Goal: Use online tool/utility: Utilize a website feature to perform a specific function

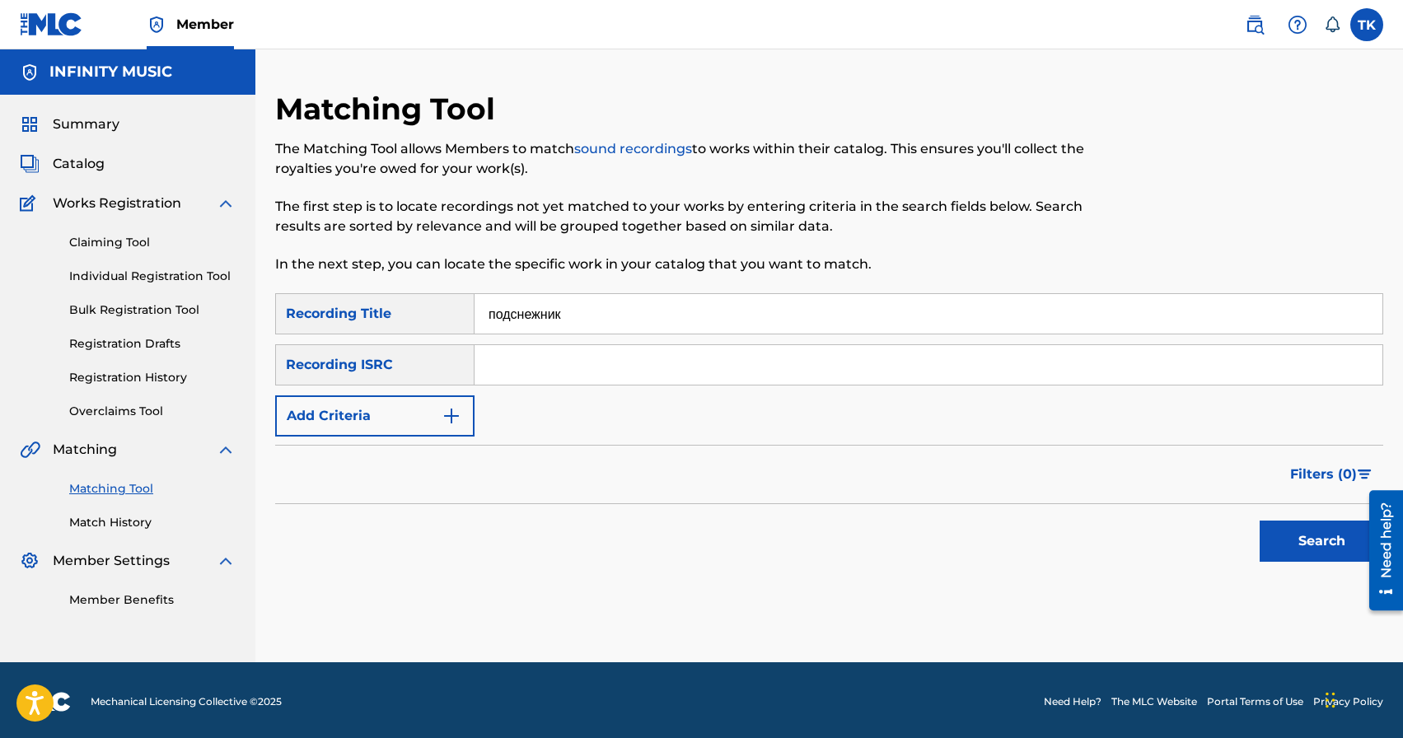
type input "подснежник"
click at [444, 433] on button "Add Criteria" at bounding box center [374, 415] width 199 height 41
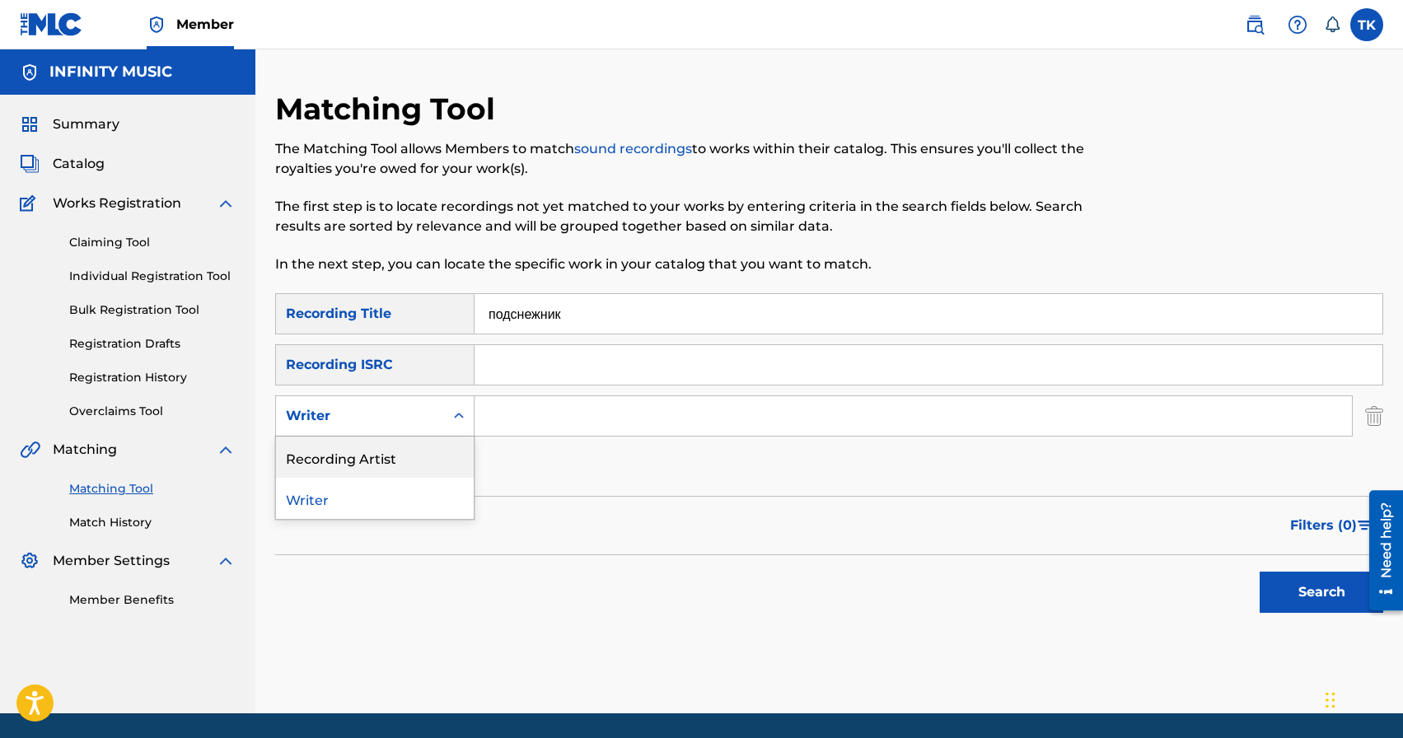
click at [435, 458] on div "Recording Artist" at bounding box center [375, 457] width 198 height 41
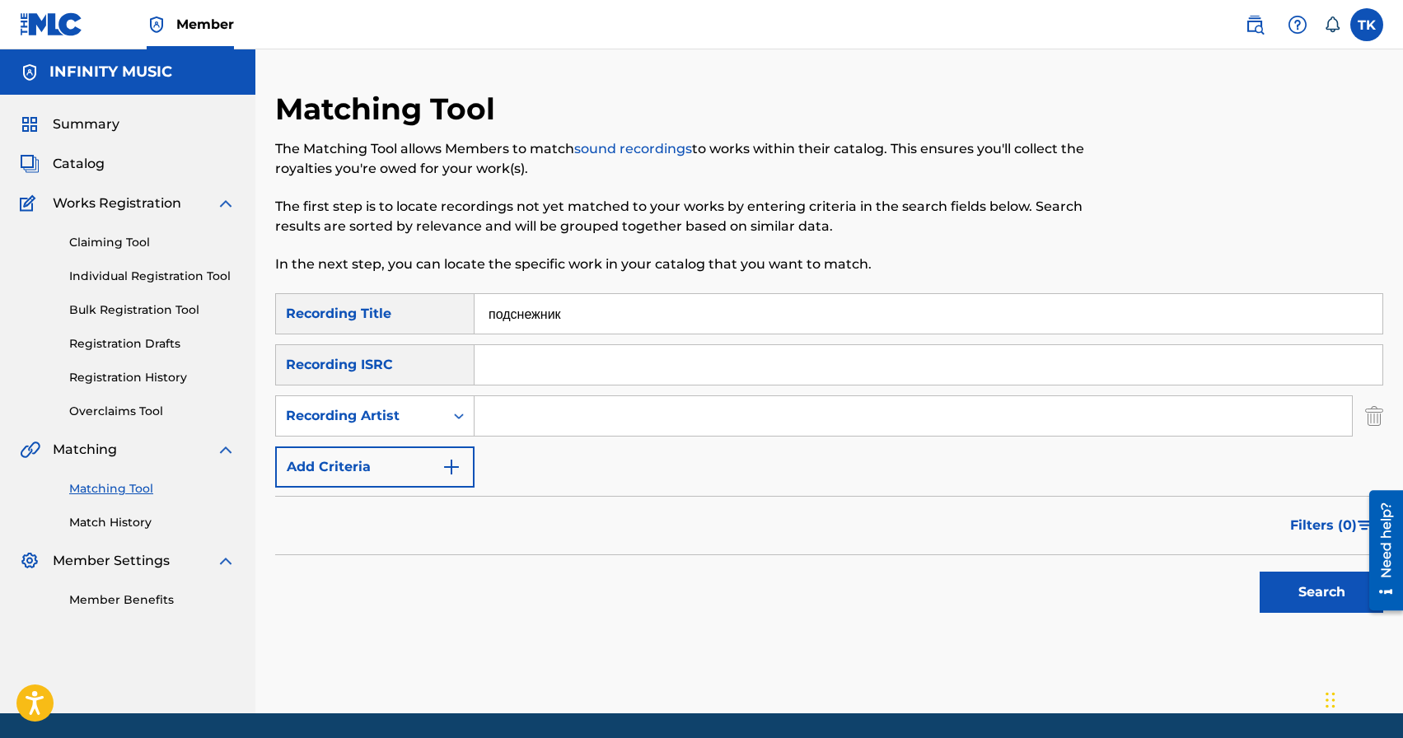
click at [539, 399] on input "Search Form" at bounding box center [913, 416] width 877 height 40
type input "Brand die"
click at [1289, 586] on button "Search" at bounding box center [1322, 592] width 124 height 41
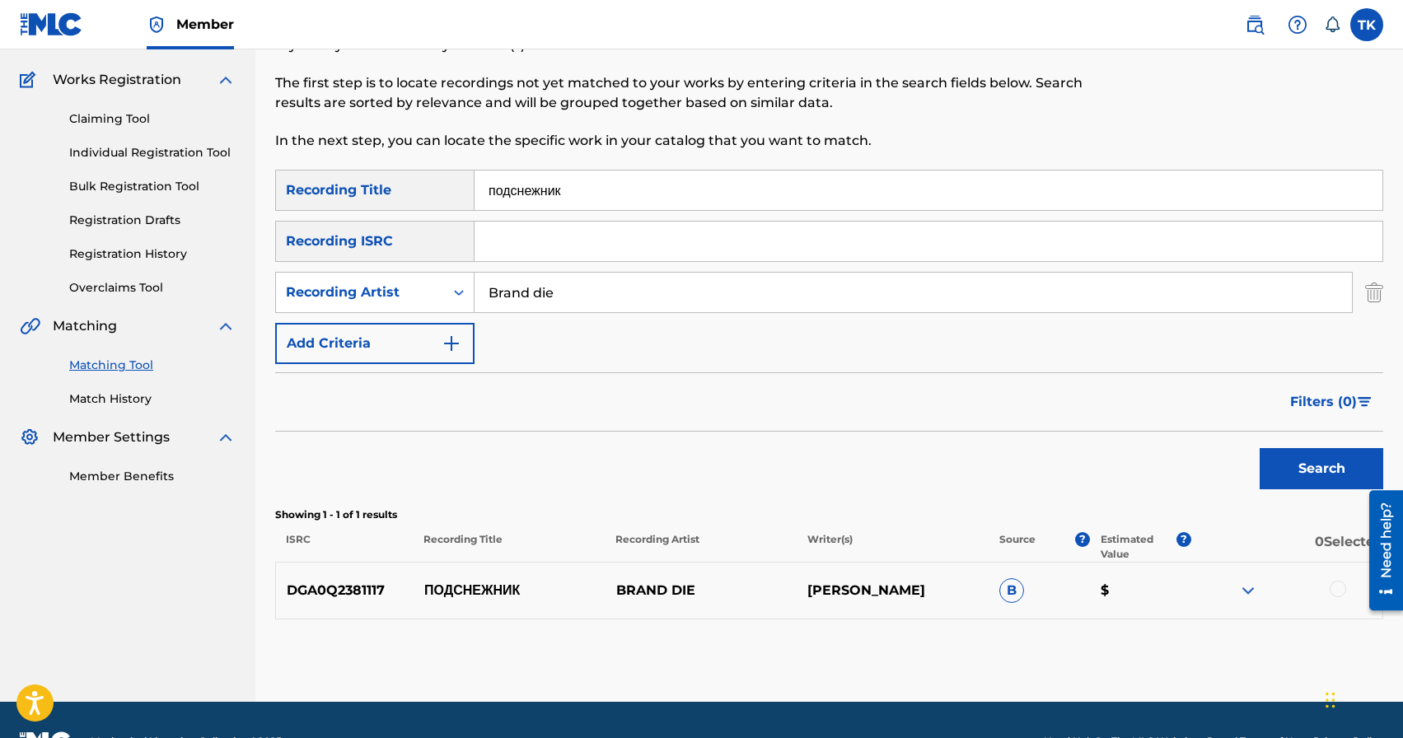
scroll to position [166, 0]
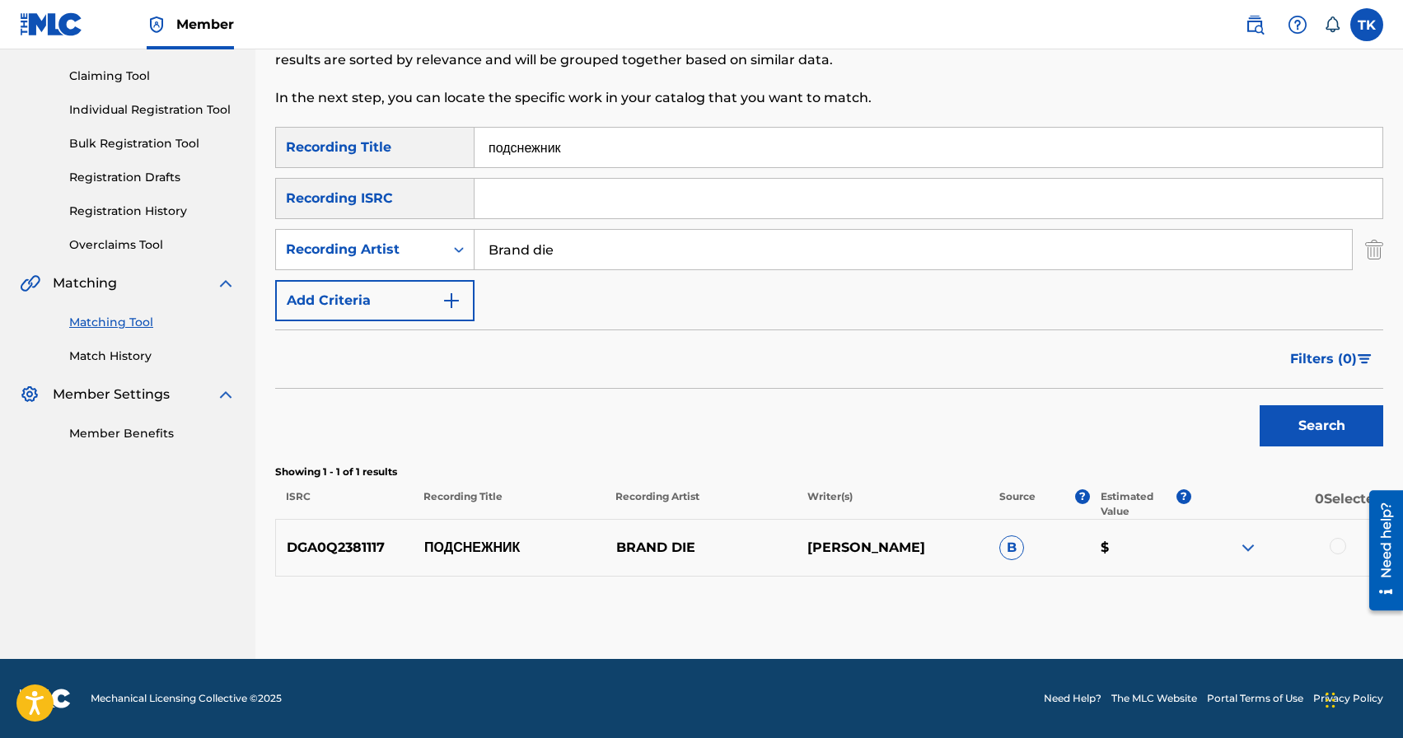
click at [1336, 545] on div at bounding box center [1338, 546] width 16 height 16
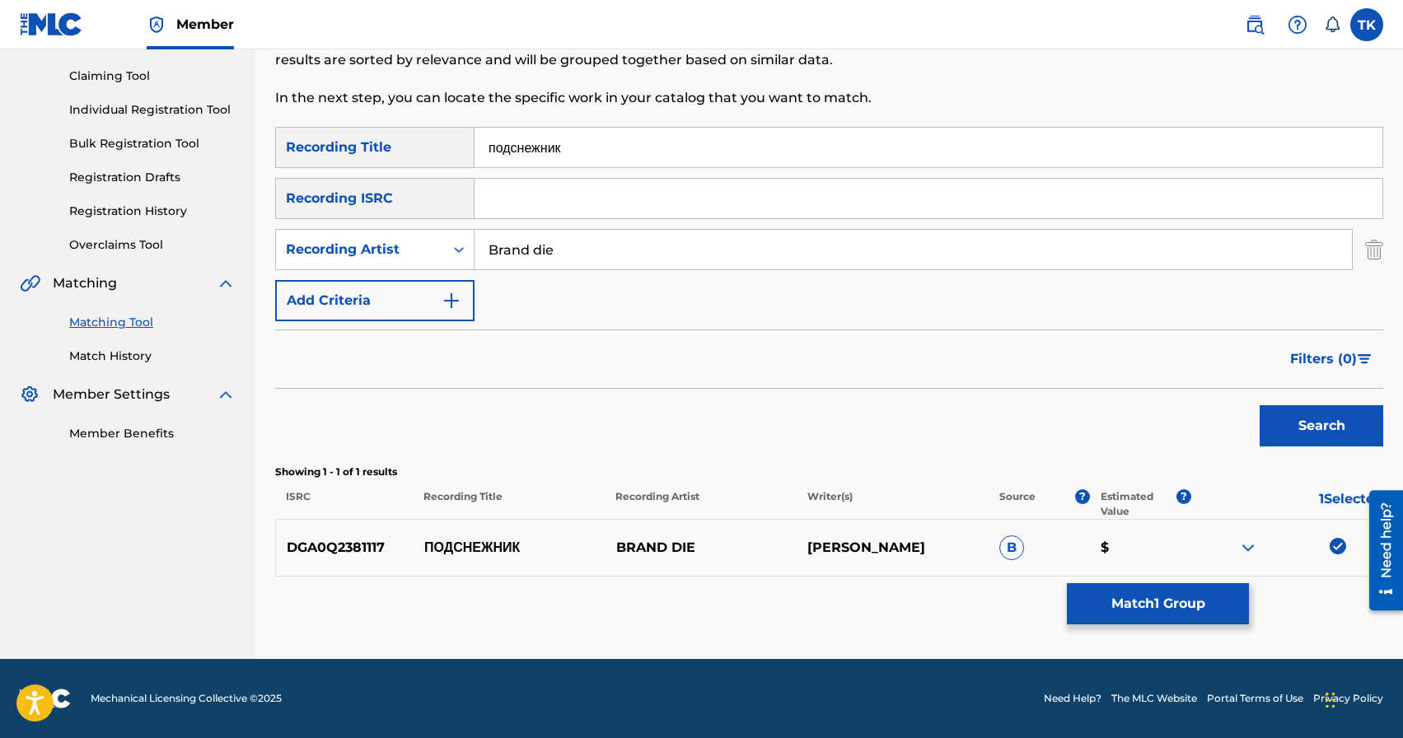
click at [1140, 598] on button "Match 1 Group" at bounding box center [1158, 603] width 182 height 41
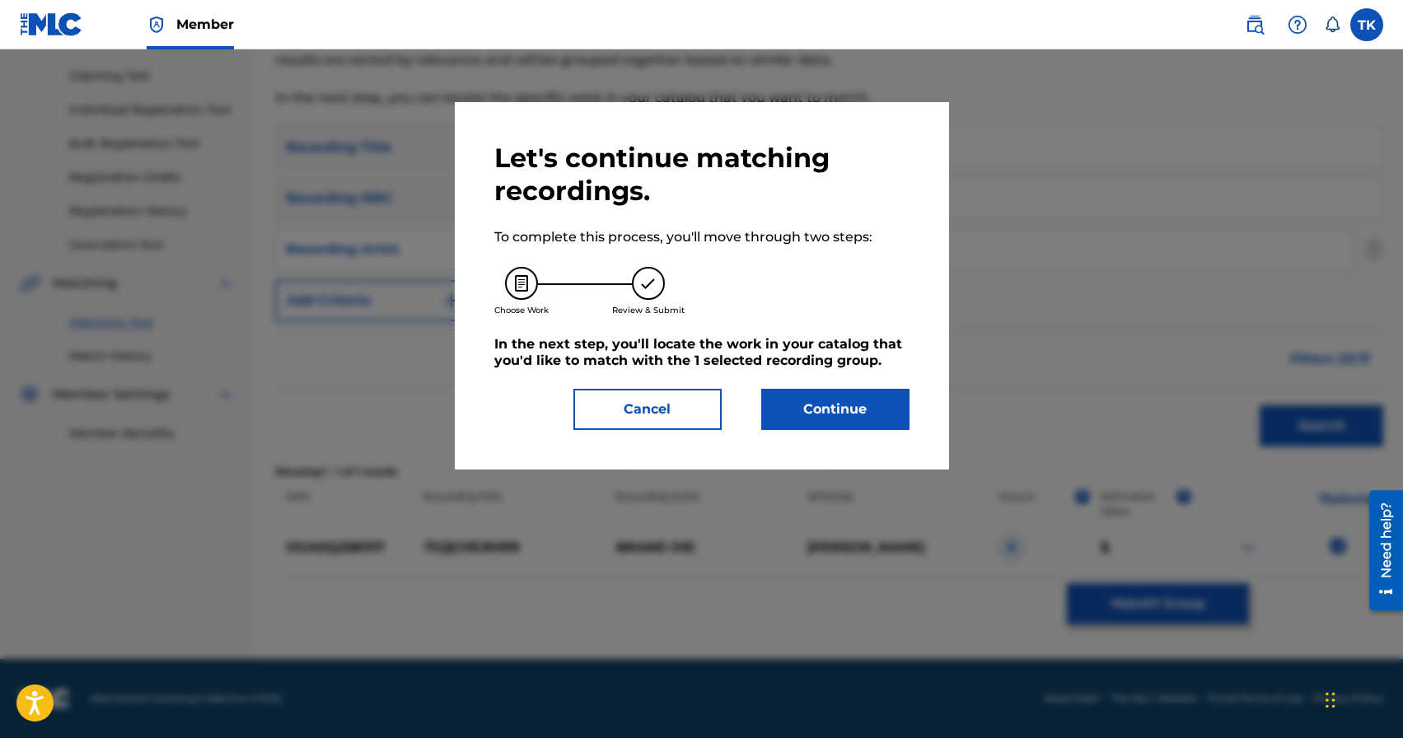
click at [854, 421] on button "Continue" at bounding box center [835, 409] width 148 height 41
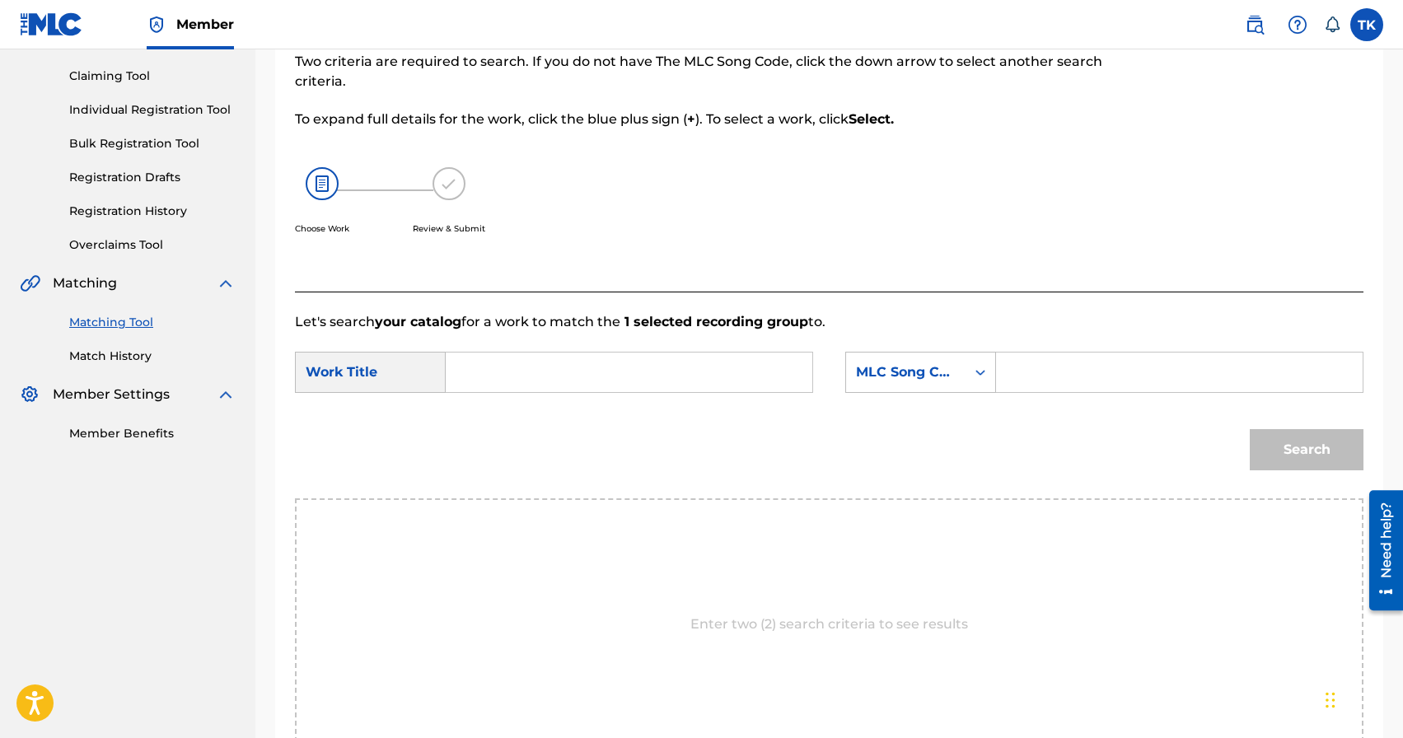
click at [695, 378] on input "Search Form" at bounding box center [629, 373] width 339 height 40
type input "подснежник"
click at [531, 409] on strong "подснежник" at bounding box center [513, 409] width 78 height 16
click at [968, 386] on div "Search Form" at bounding box center [981, 373] width 30 height 30
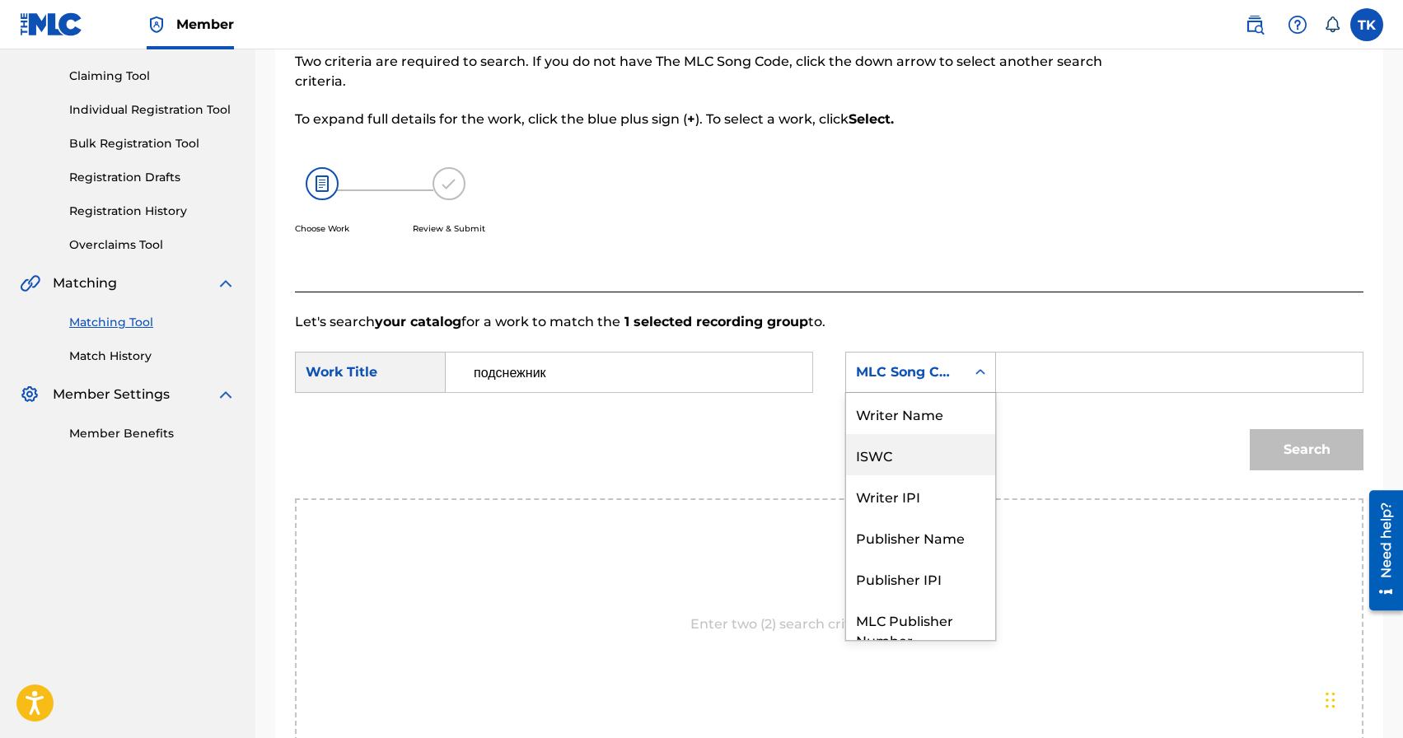
scroll to position [61, 0]
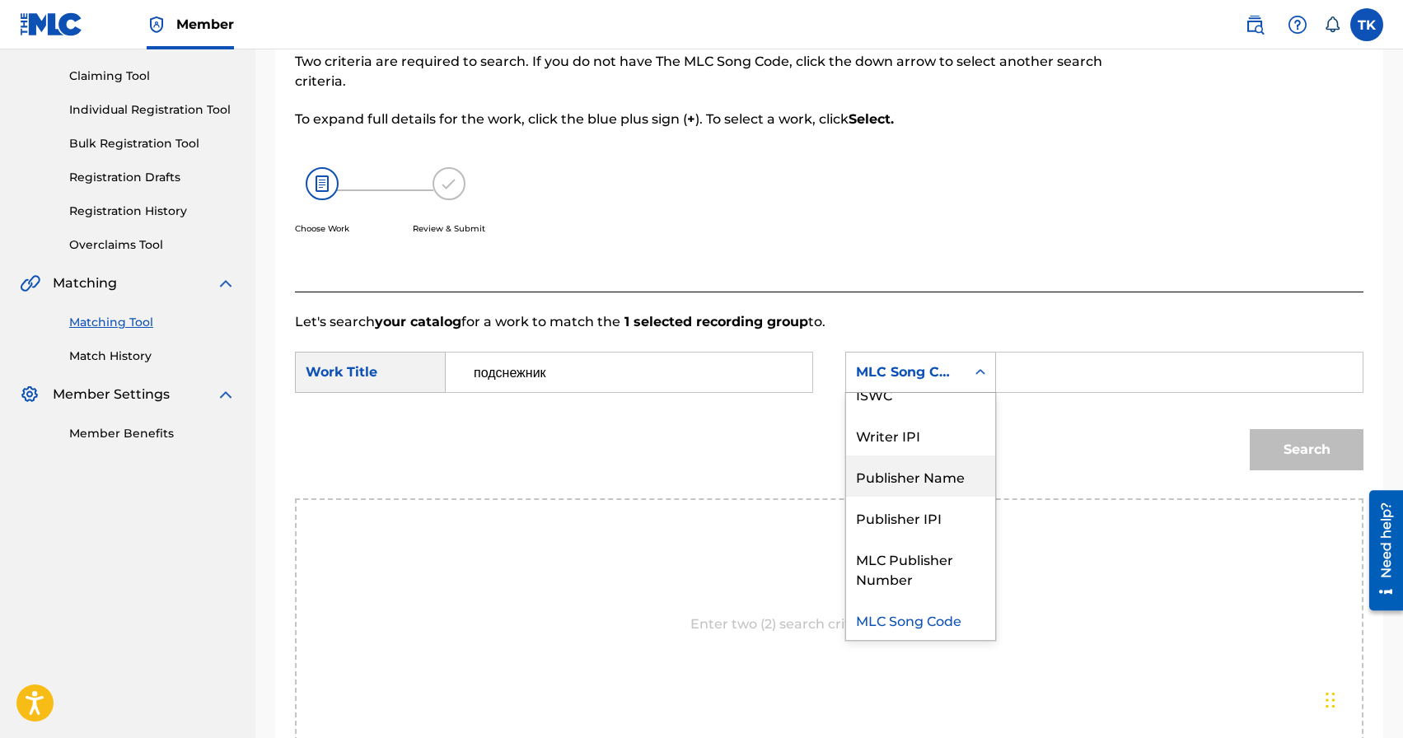
click at [935, 460] on div "Publisher Name" at bounding box center [920, 476] width 149 height 41
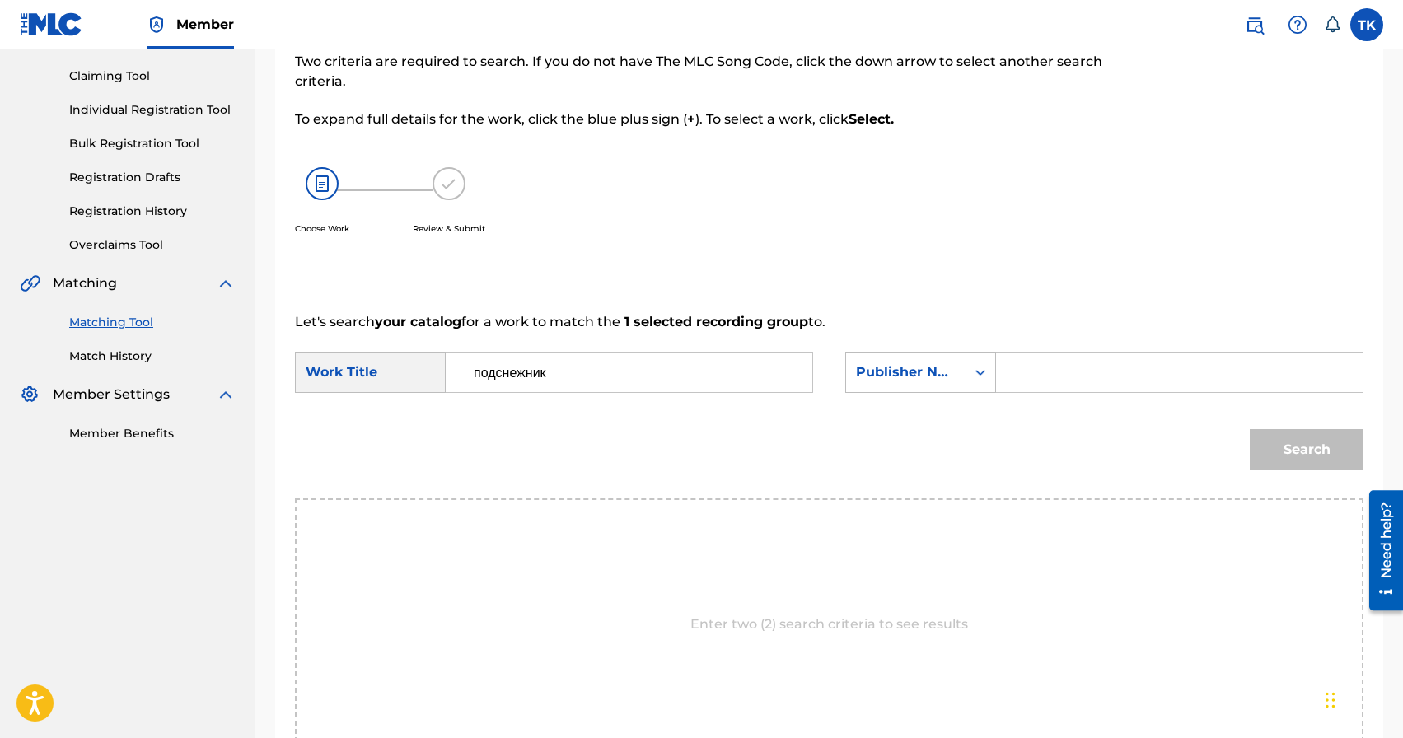
click at [1034, 371] on input "Search Form" at bounding box center [1179, 373] width 339 height 40
type input "Ш"
type input "INFINITY MUSIC"
click at [1290, 457] on button "Search" at bounding box center [1307, 449] width 114 height 41
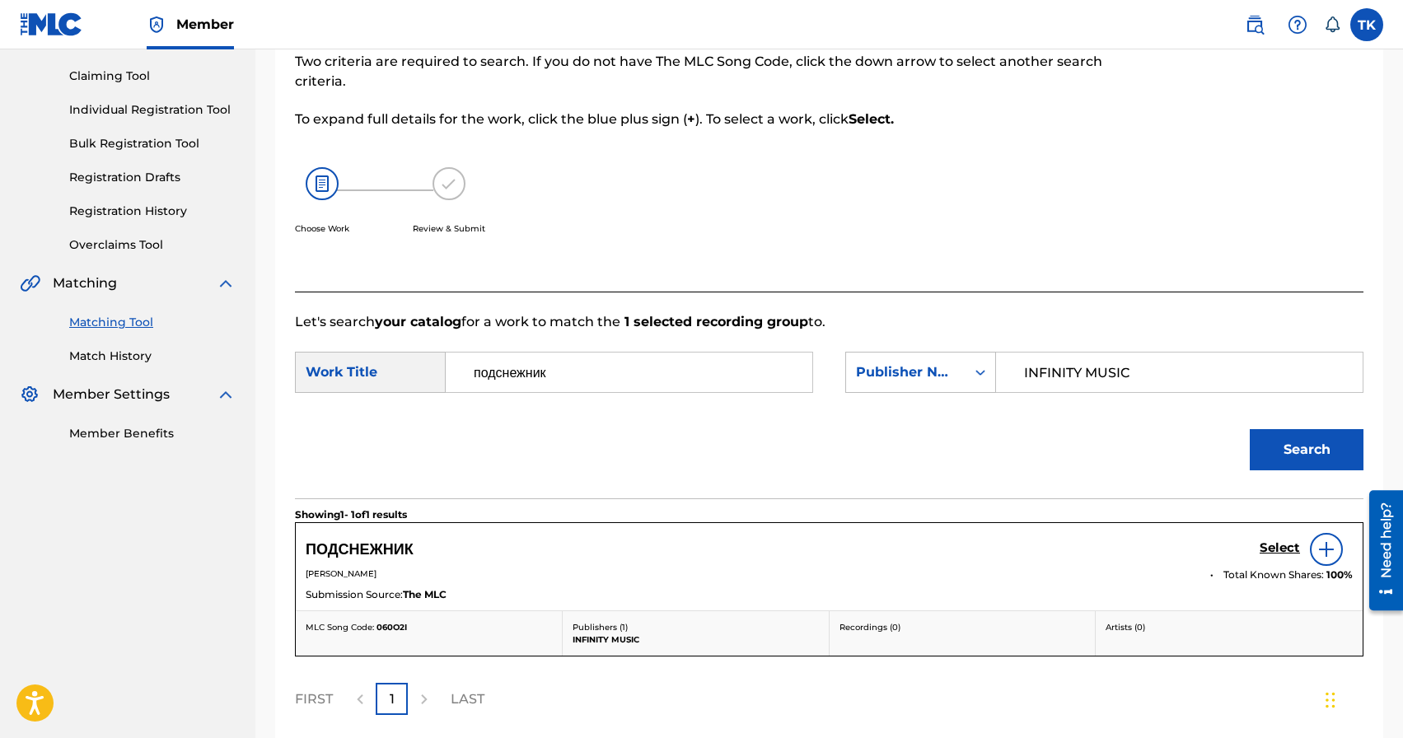
click at [1271, 546] on h5 "Select" at bounding box center [1280, 548] width 40 height 16
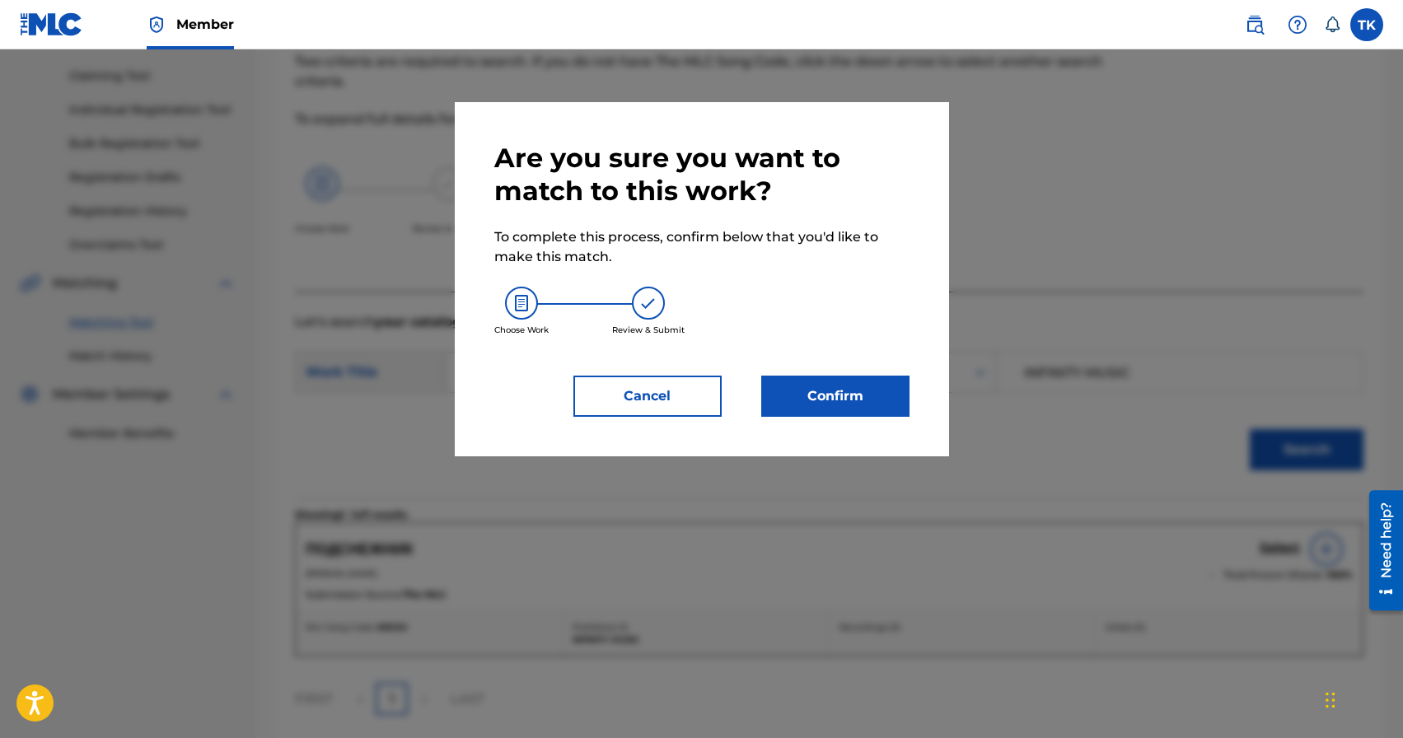
click at [884, 396] on button "Confirm" at bounding box center [835, 396] width 148 height 41
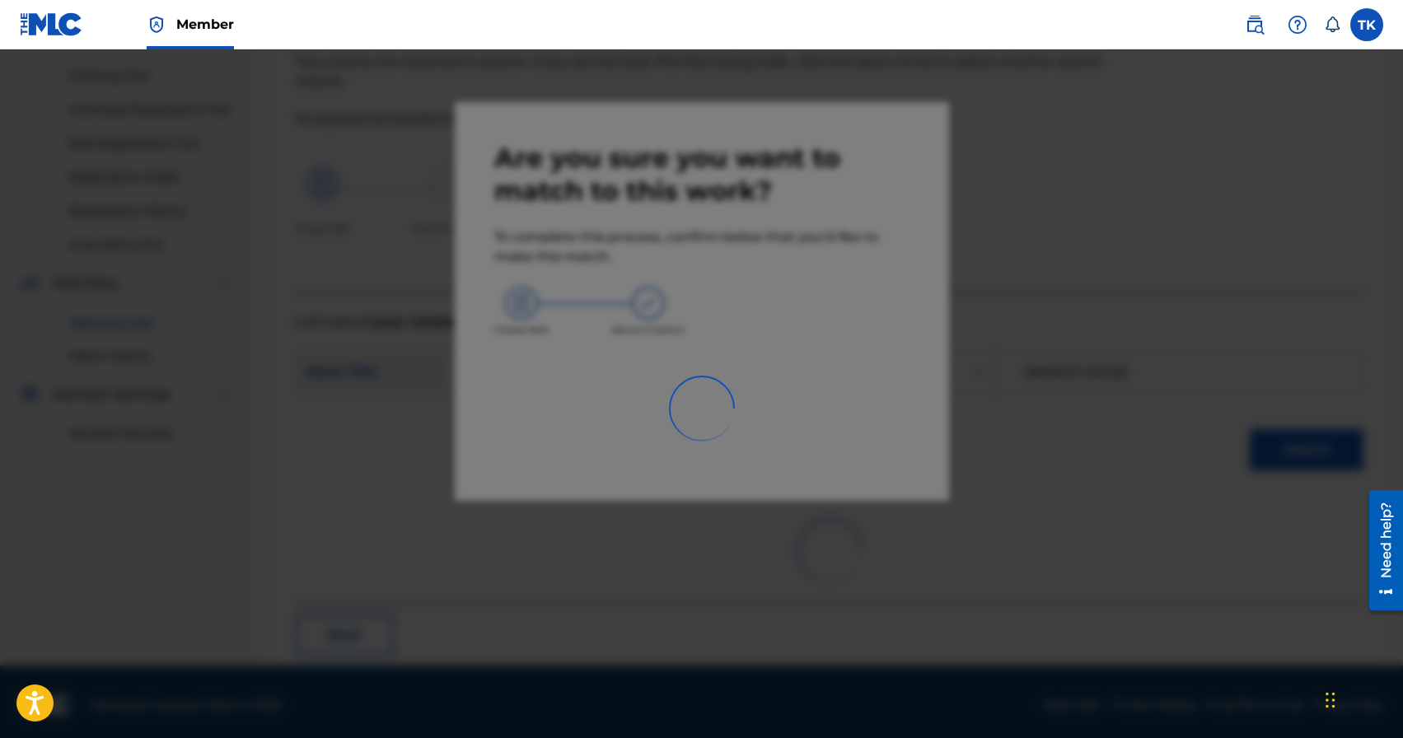
scroll to position [49, 0]
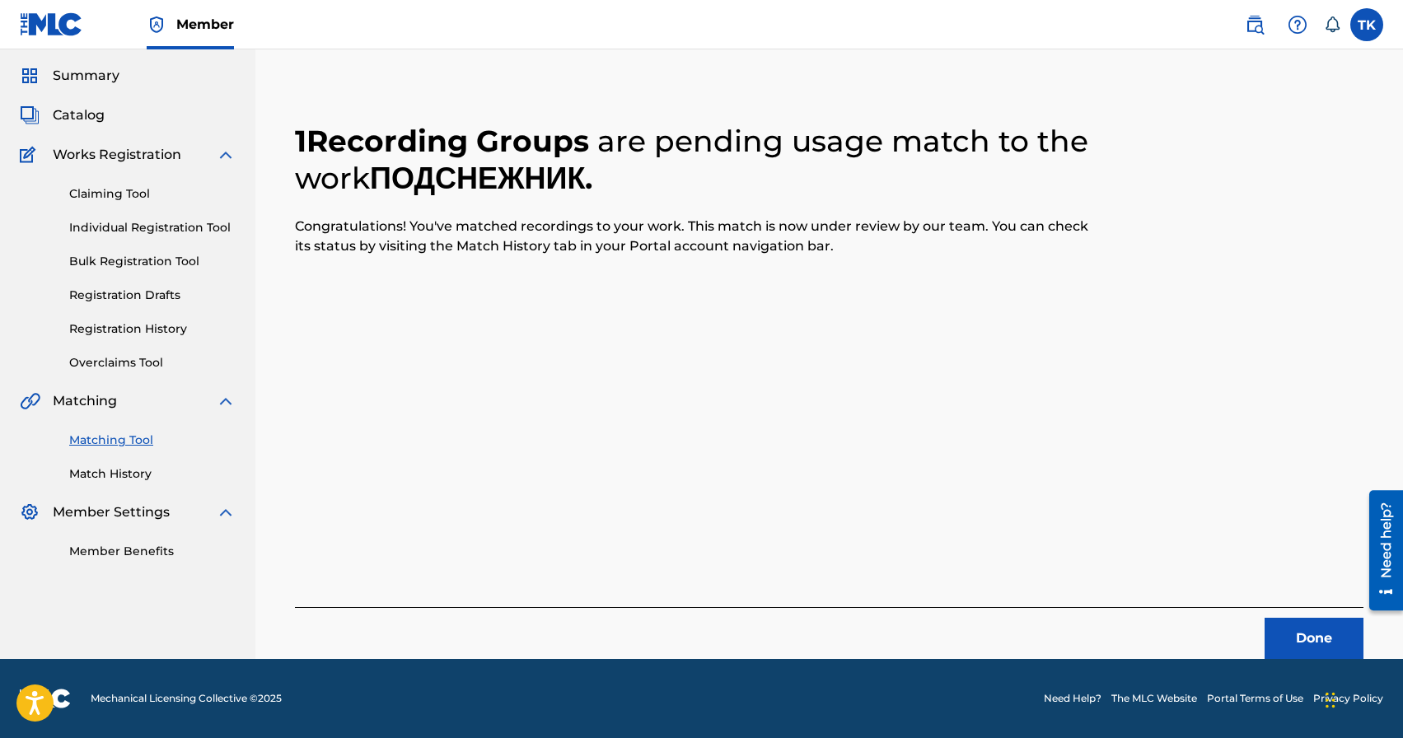
click at [1276, 629] on button "Done" at bounding box center [1314, 638] width 99 height 41
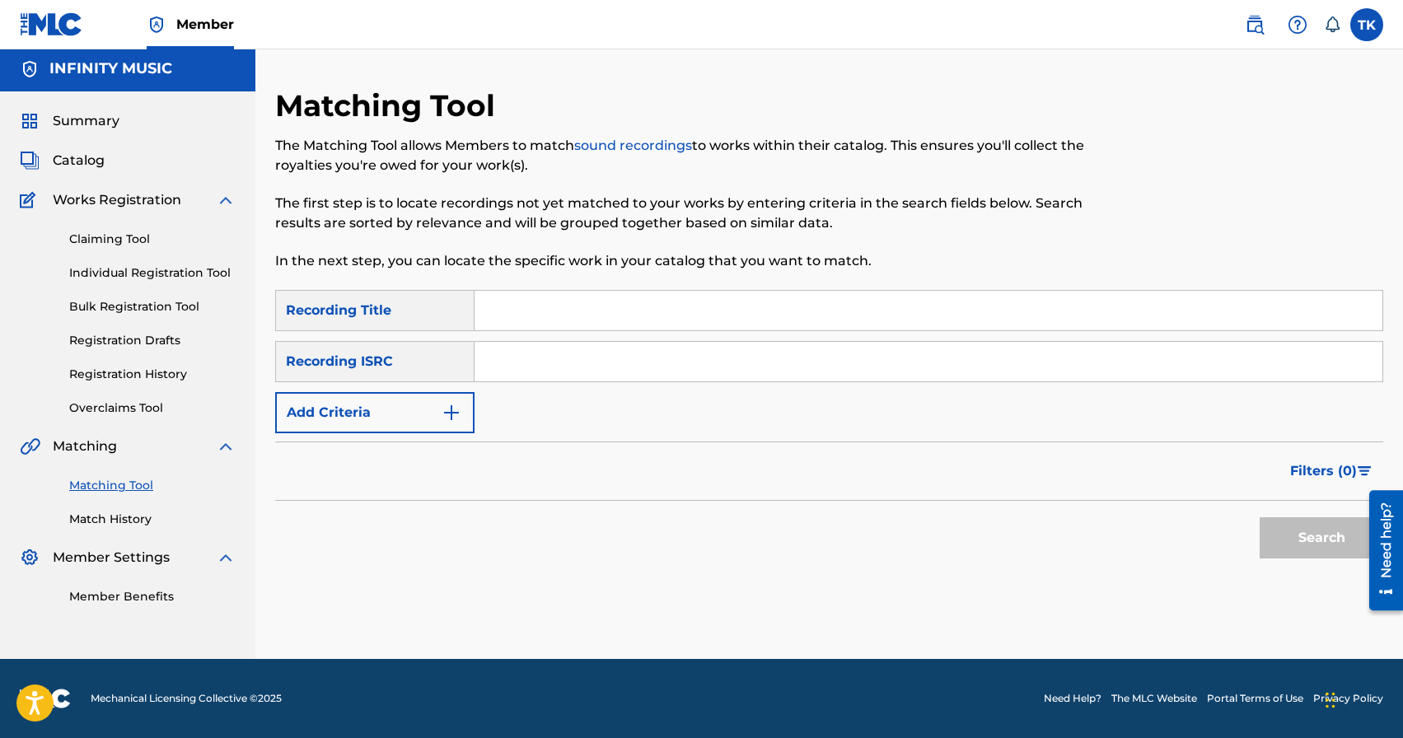
scroll to position [0, 0]
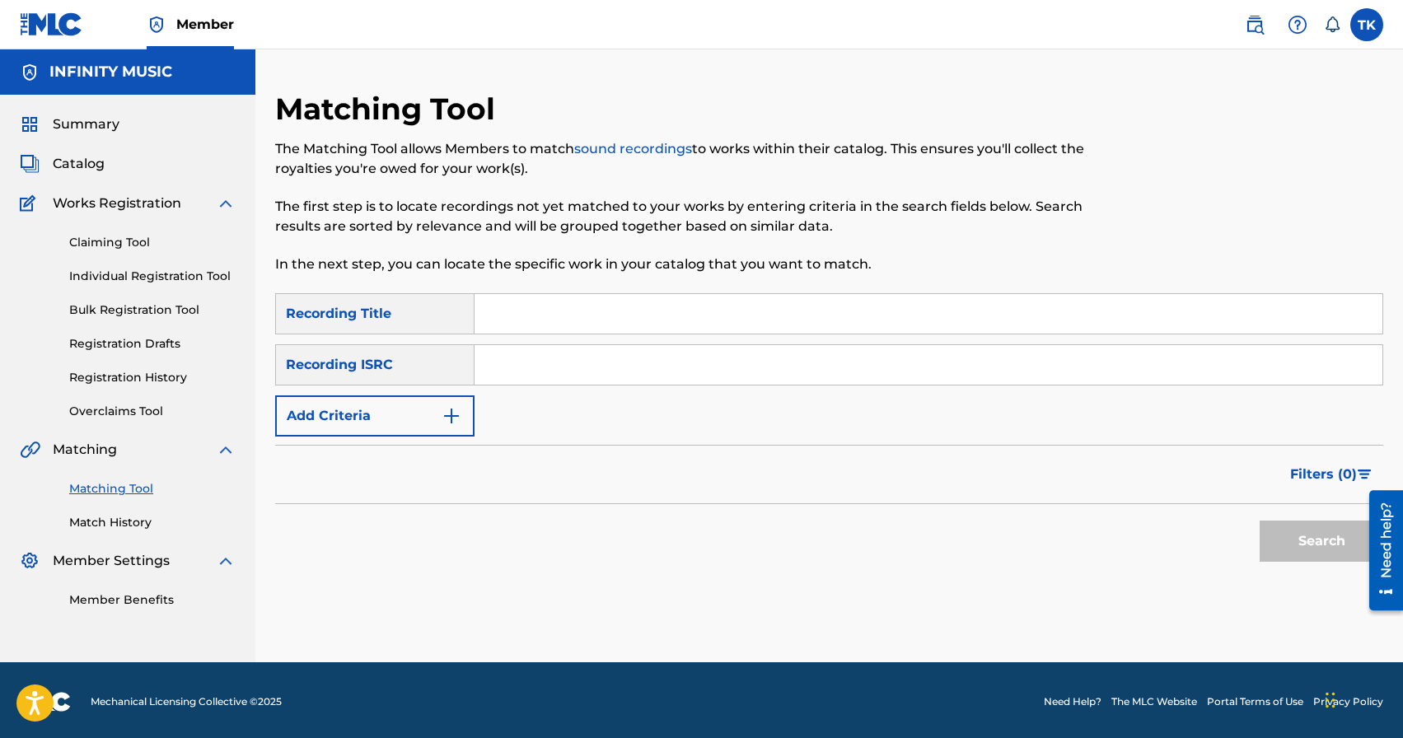
click at [663, 314] on input "Search Form" at bounding box center [929, 314] width 908 height 40
type input "напрокат"
click at [433, 415] on button "Add Criteria" at bounding box center [374, 415] width 199 height 41
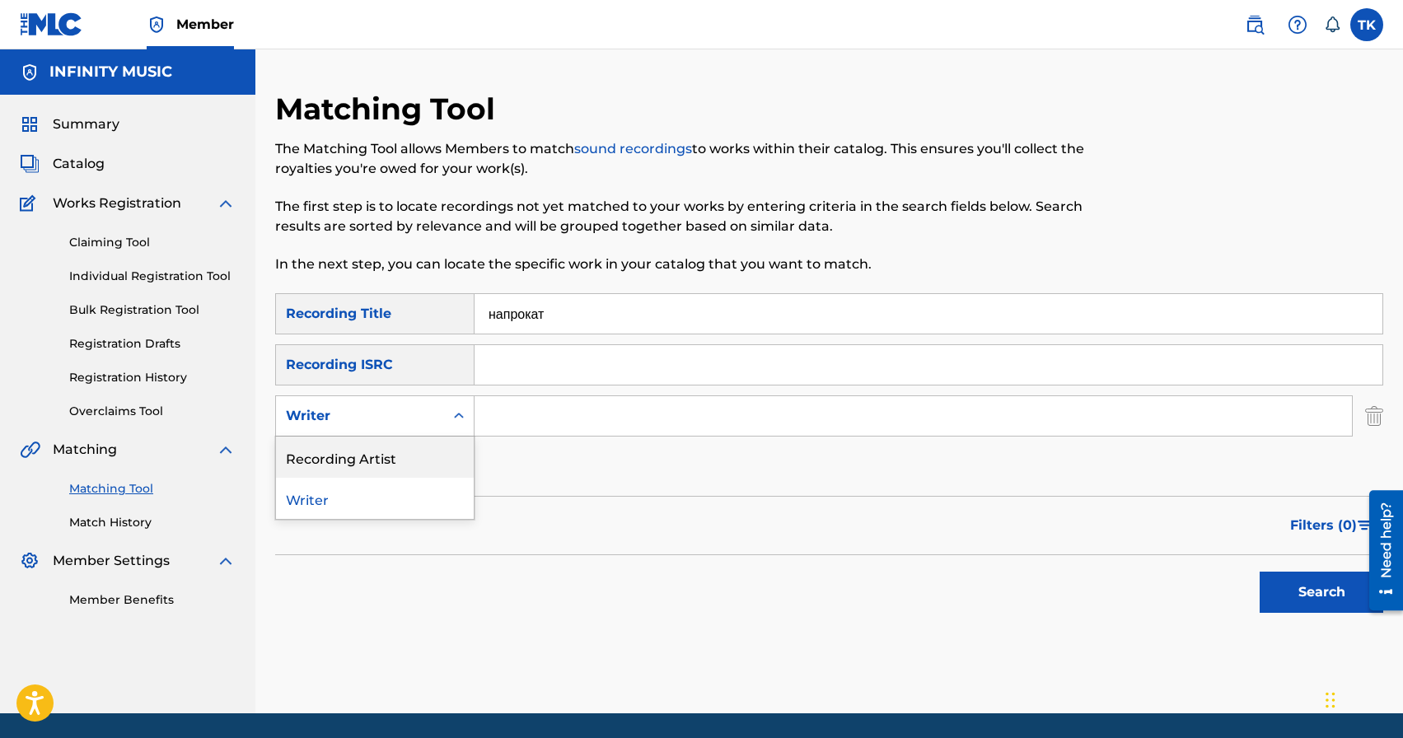
click at [433, 452] on div "Recording Artist" at bounding box center [375, 457] width 198 height 41
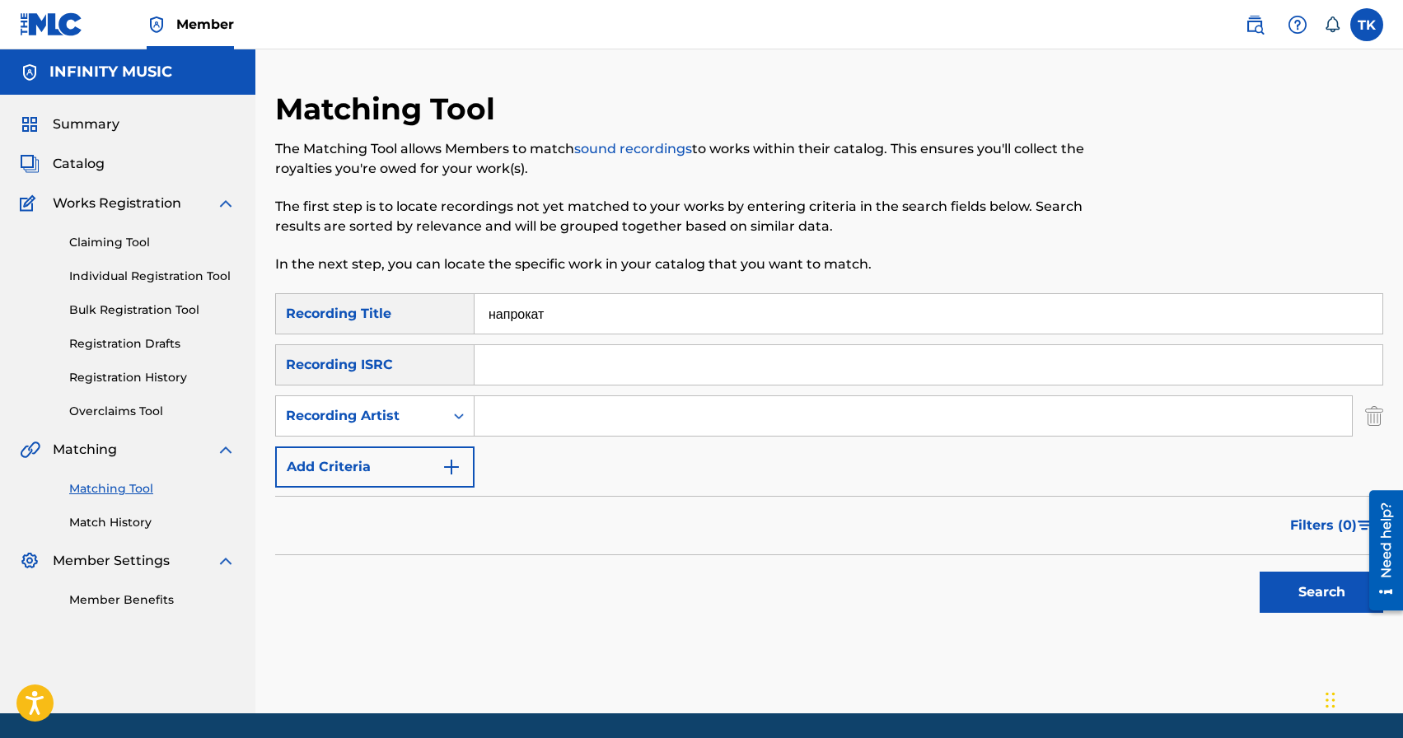
click at [519, 424] on input "Search Form" at bounding box center [913, 416] width 877 height 40
type input "Brand die"
click at [1269, 580] on button "Search" at bounding box center [1322, 592] width 124 height 41
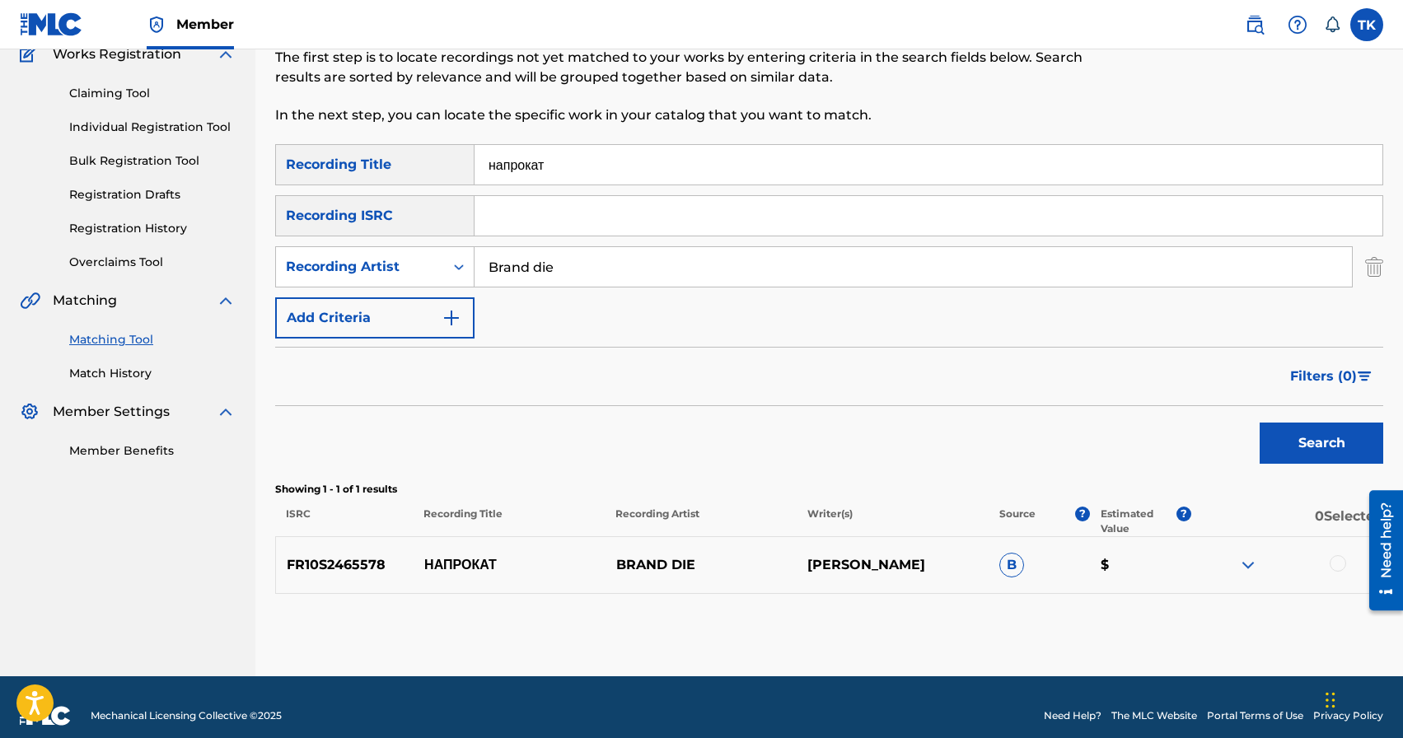
scroll to position [166, 0]
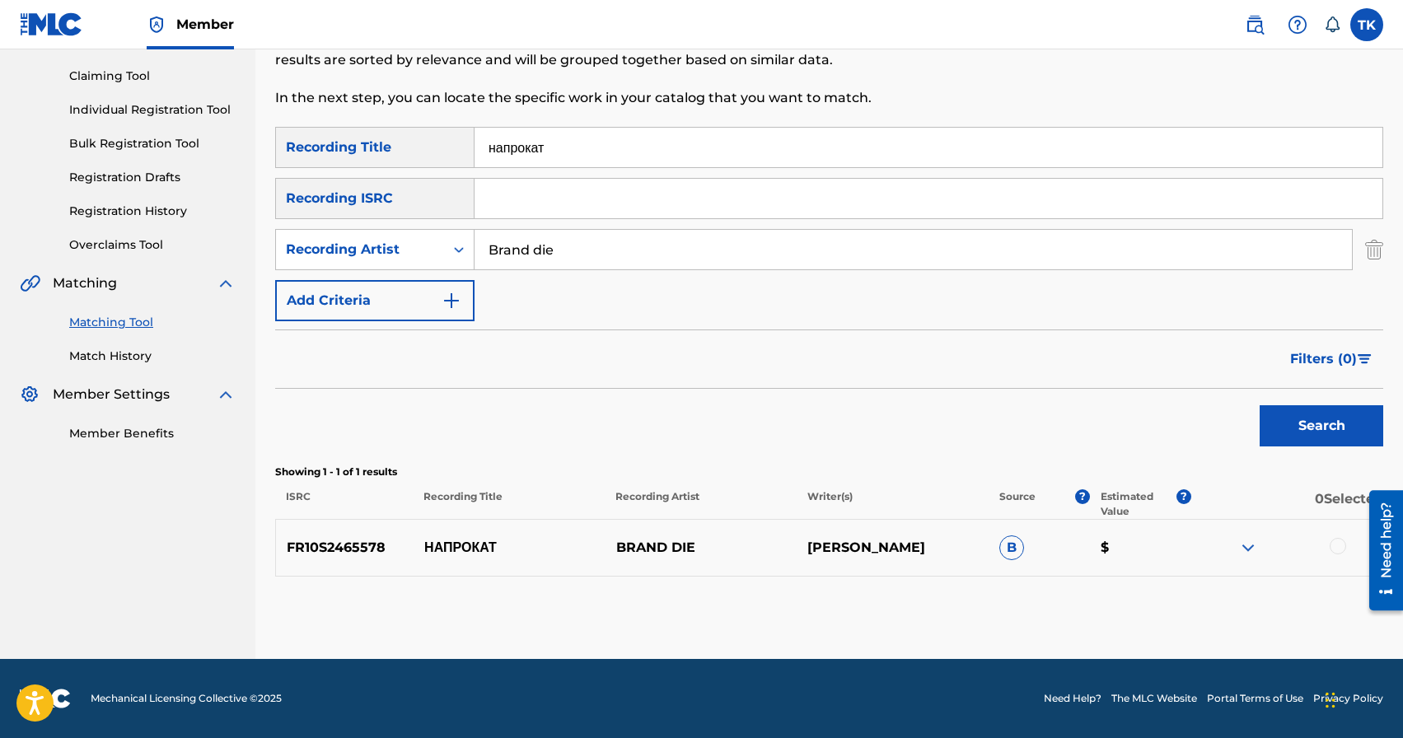
click at [1340, 545] on div at bounding box center [1338, 546] width 16 height 16
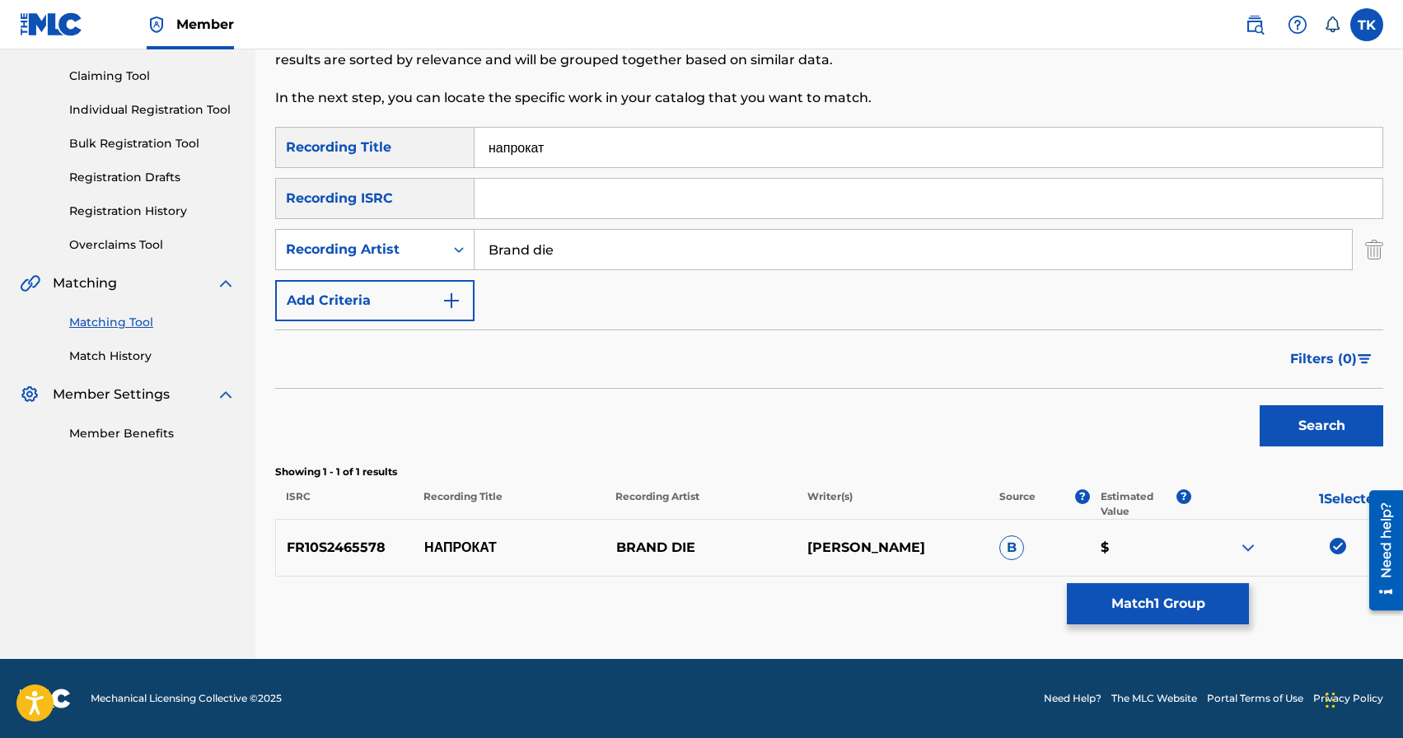
click at [1193, 601] on button "Match 1 Group" at bounding box center [1158, 603] width 182 height 41
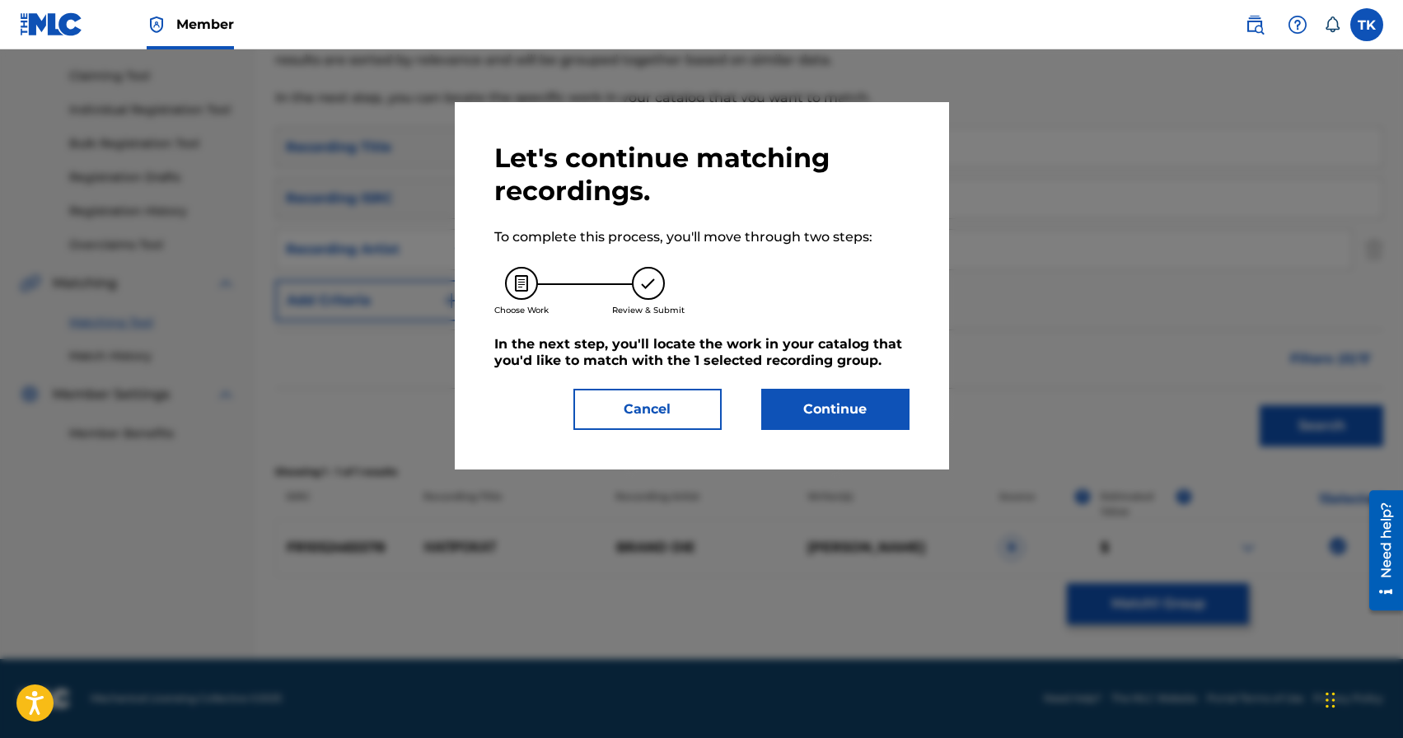
click at [861, 411] on button "Continue" at bounding box center [835, 409] width 148 height 41
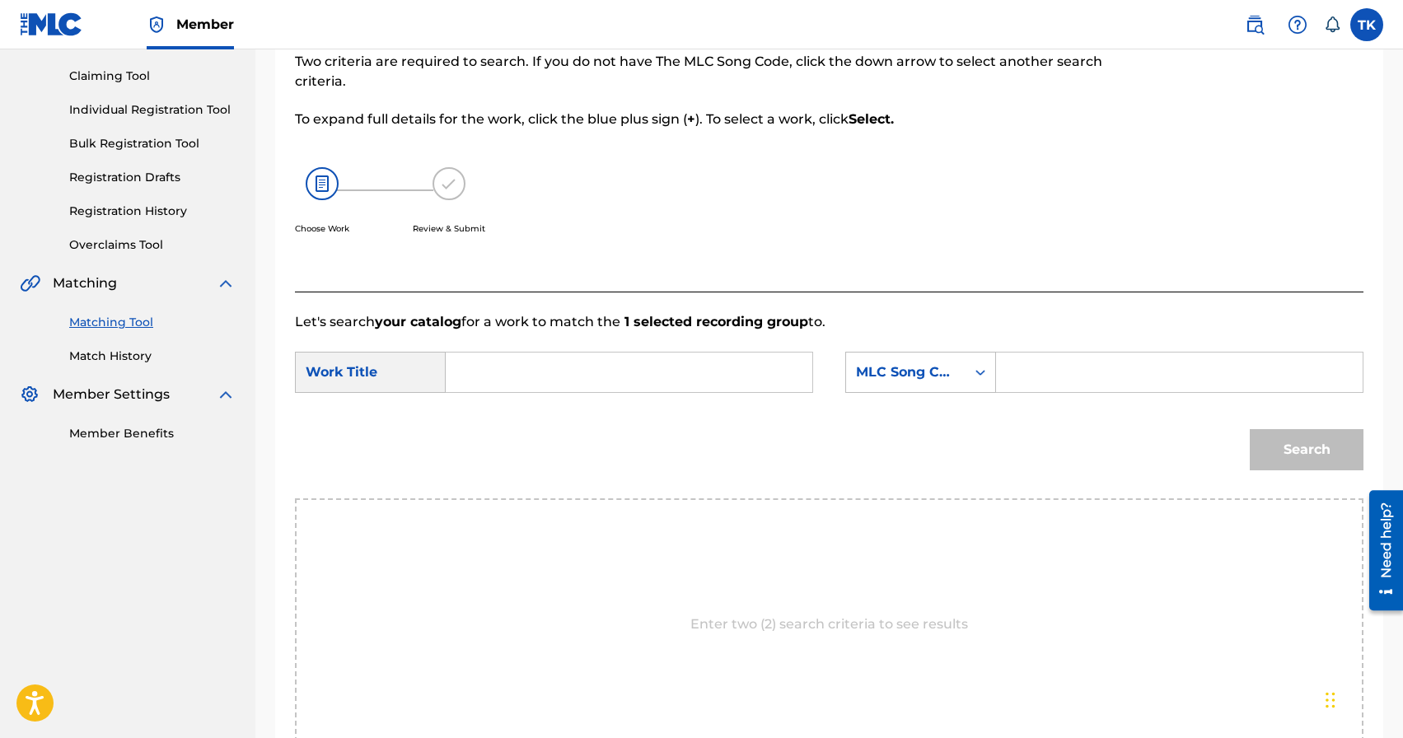
click at [680, 361] on input "Search Form" at bounding box center [629, 373] width 339 height 40
type input "y"
type input "напрокат"
click at [522, 412] on strong "напрокат" at bounding box center [504, 409] width 60 height 16
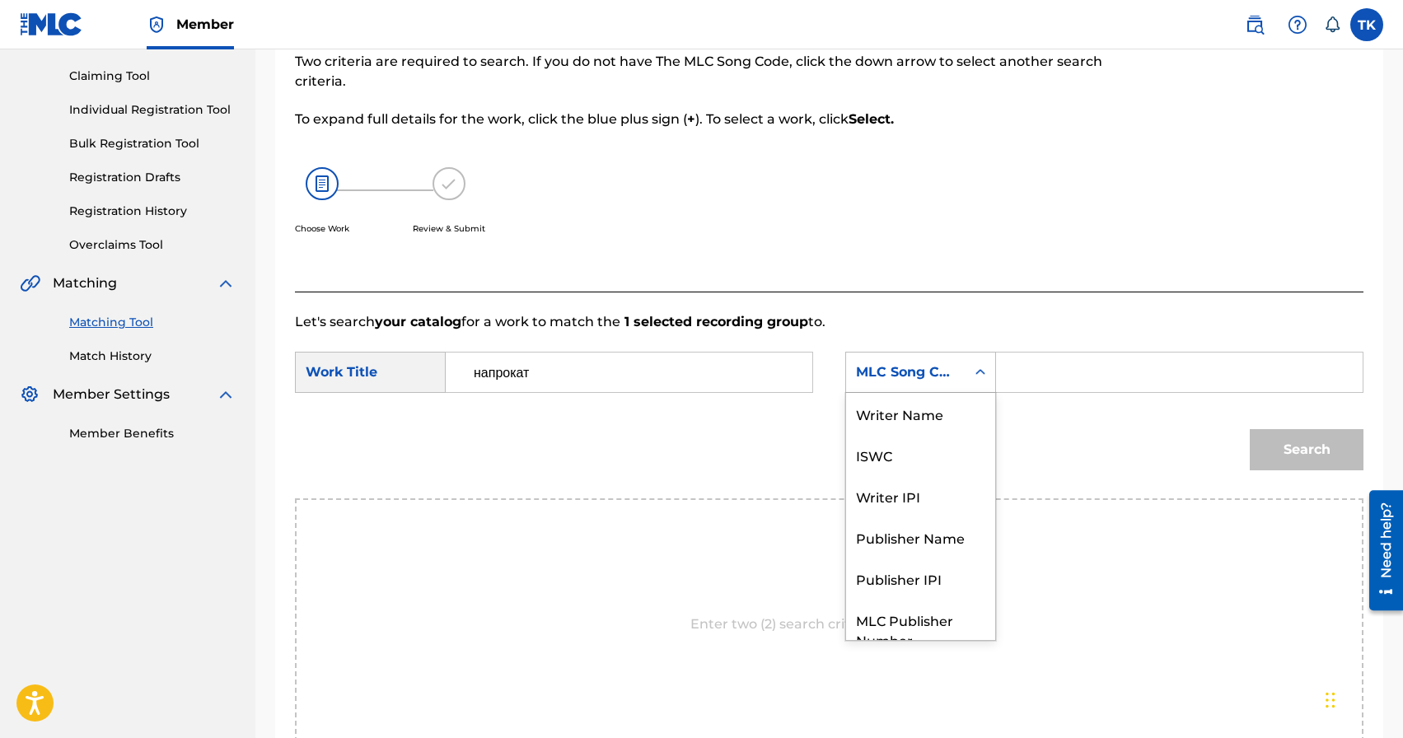
click at [876, 386] on div "MLC Song Code" at bounding box center [905, 372] width 119 height 31
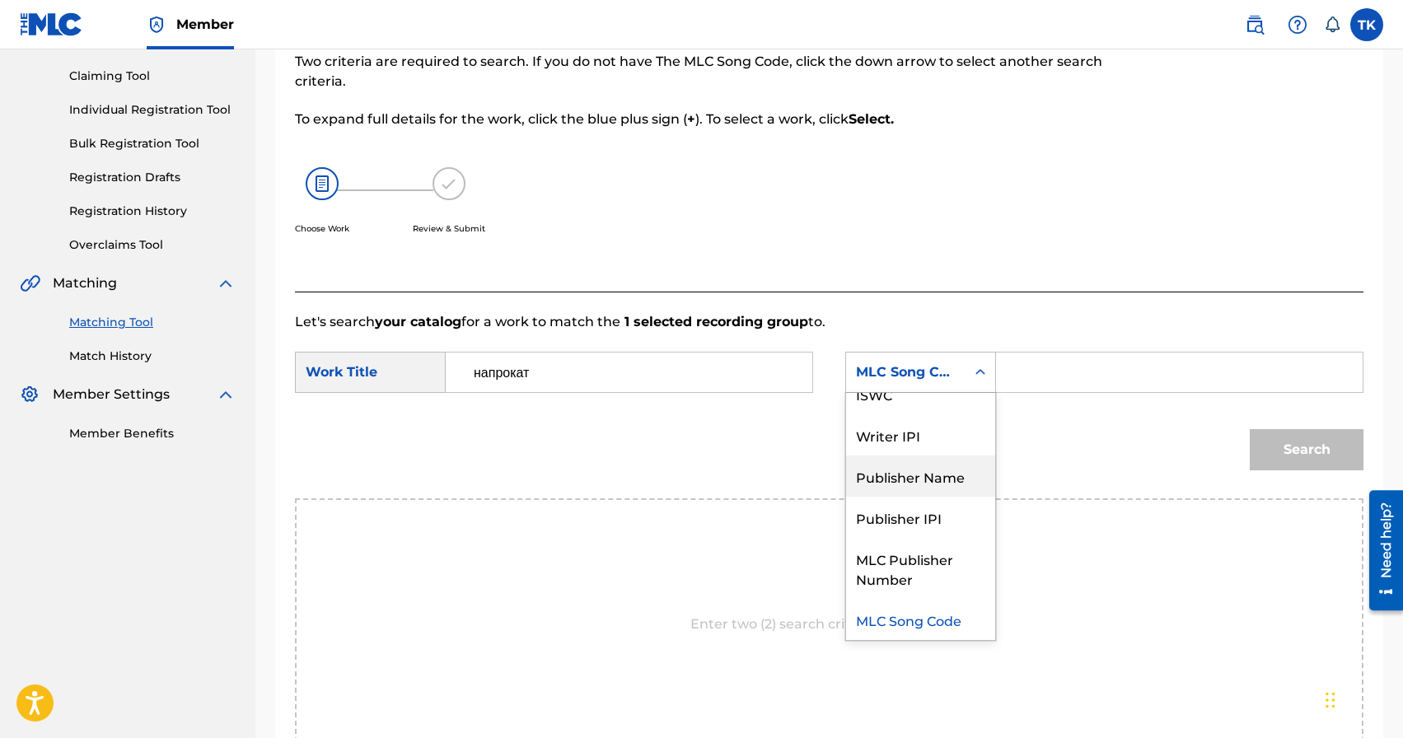
click at [905, 470] on div "Publisher Name" at bounding box center [920, 476] width 149 height 41
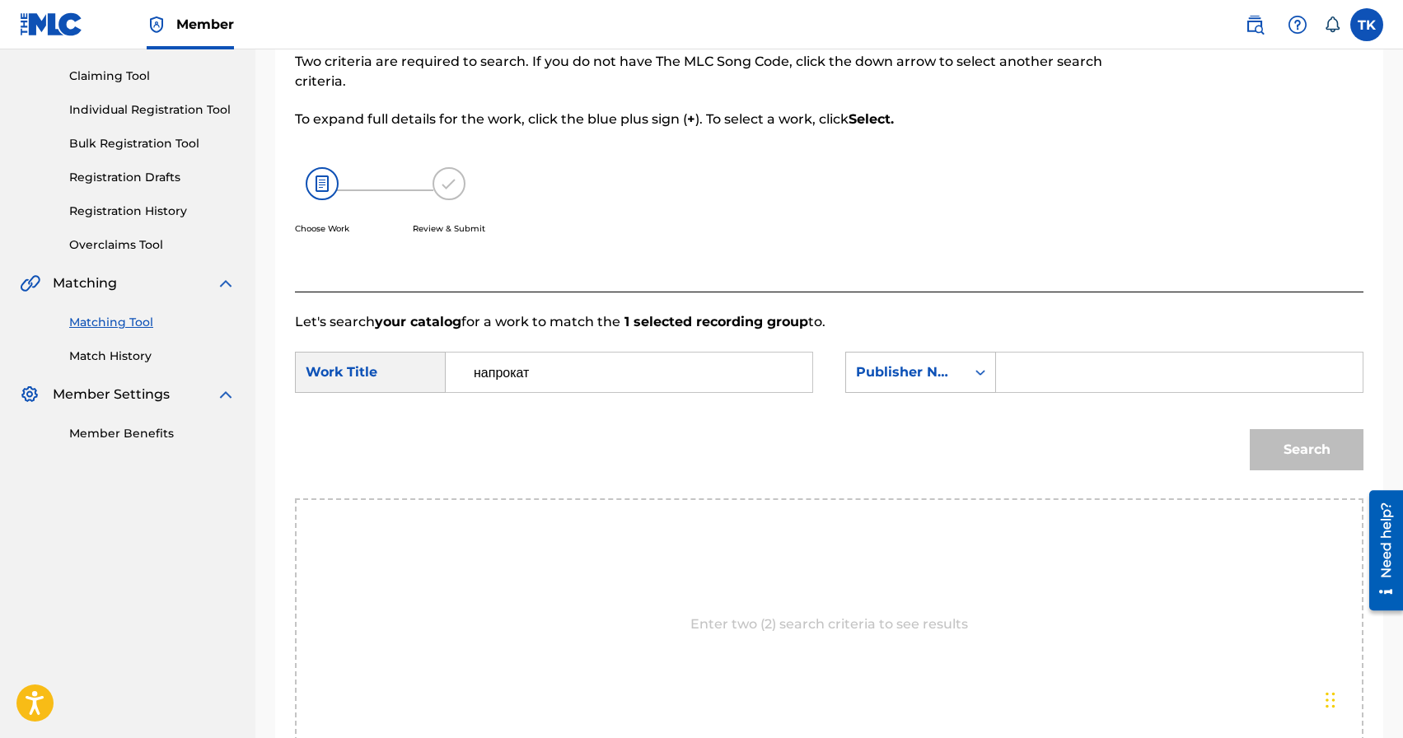
click at [1045, 370] on input "Search Form" at bounding box center [1179, 373] width 339 height 40
type input "INFINITY MUSIC"
click at [1285, 461] on button "Search" at bounding box center [1307, 449] width 114 height 41
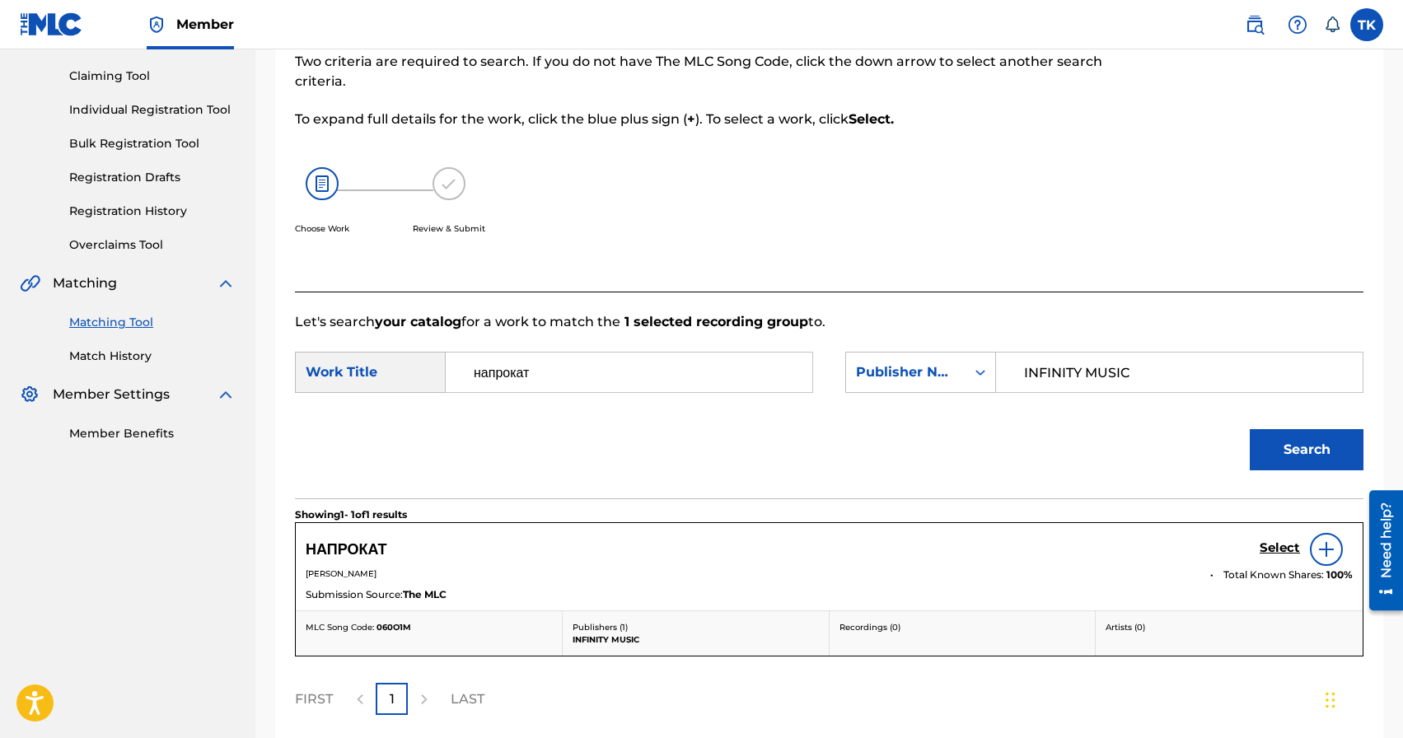
click at [1281, 548] on h5 "Select" at bounding box center [1280, 548] width 40 height 16
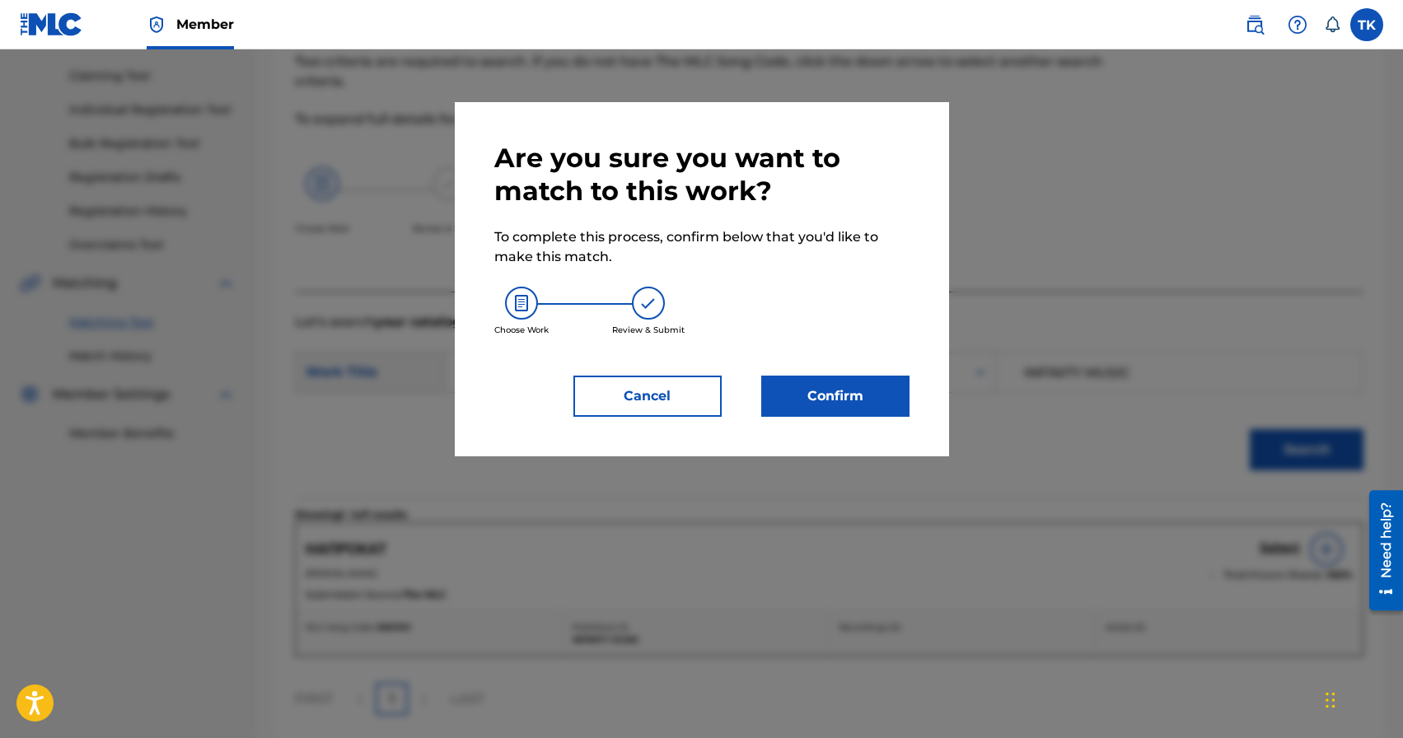
click at [865, 396] on button "Confirm" at bounding box center [835, 396] width 148 height 41
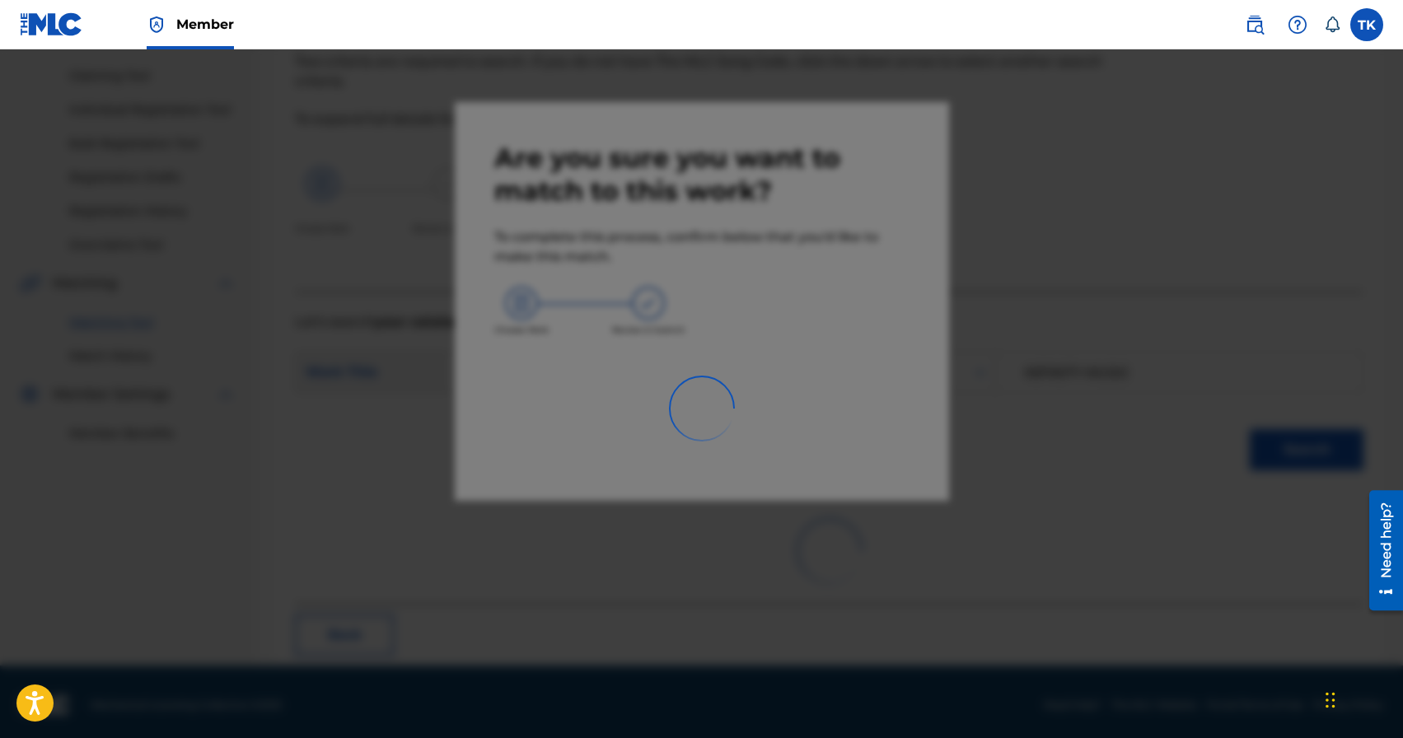
scroll to position [49, 0]
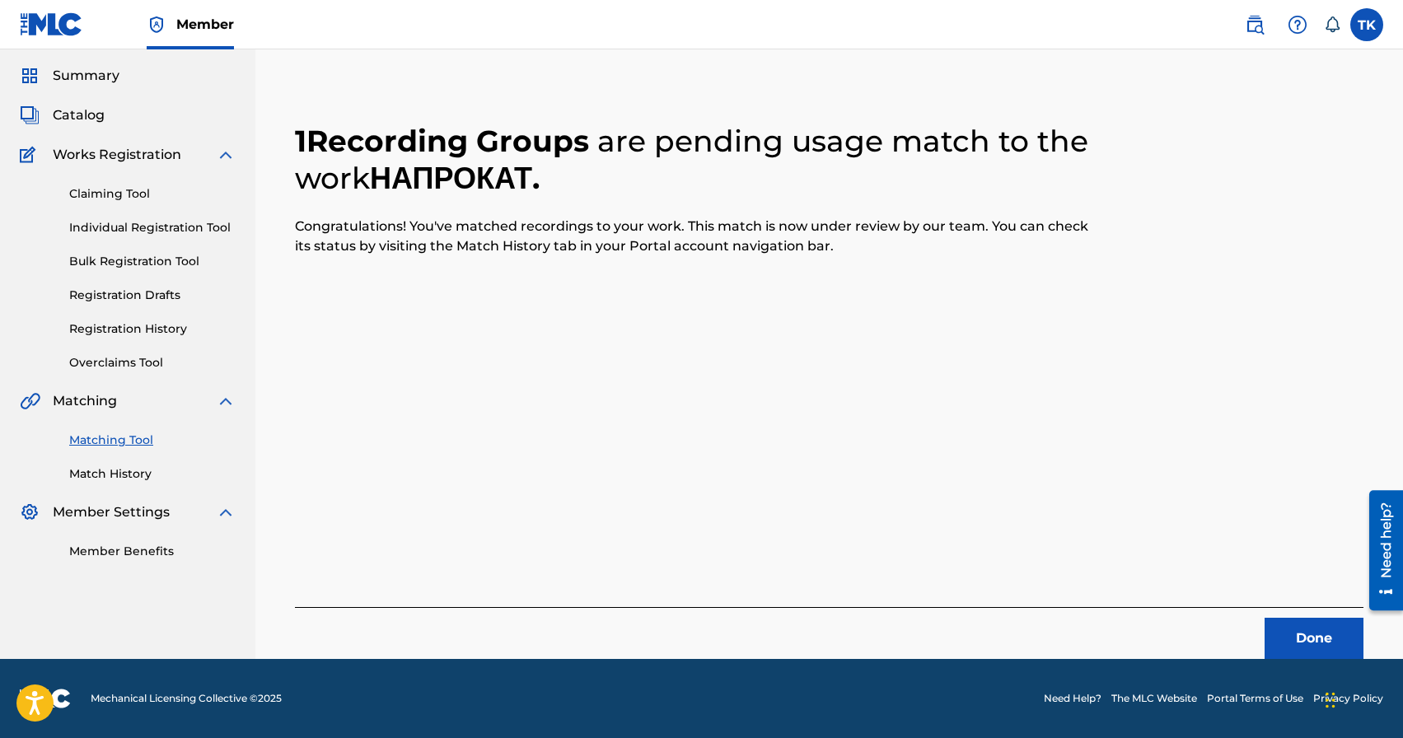
click at [1270, 631] on button "Done" at bounding box center [1314, 638] width 99 height 41
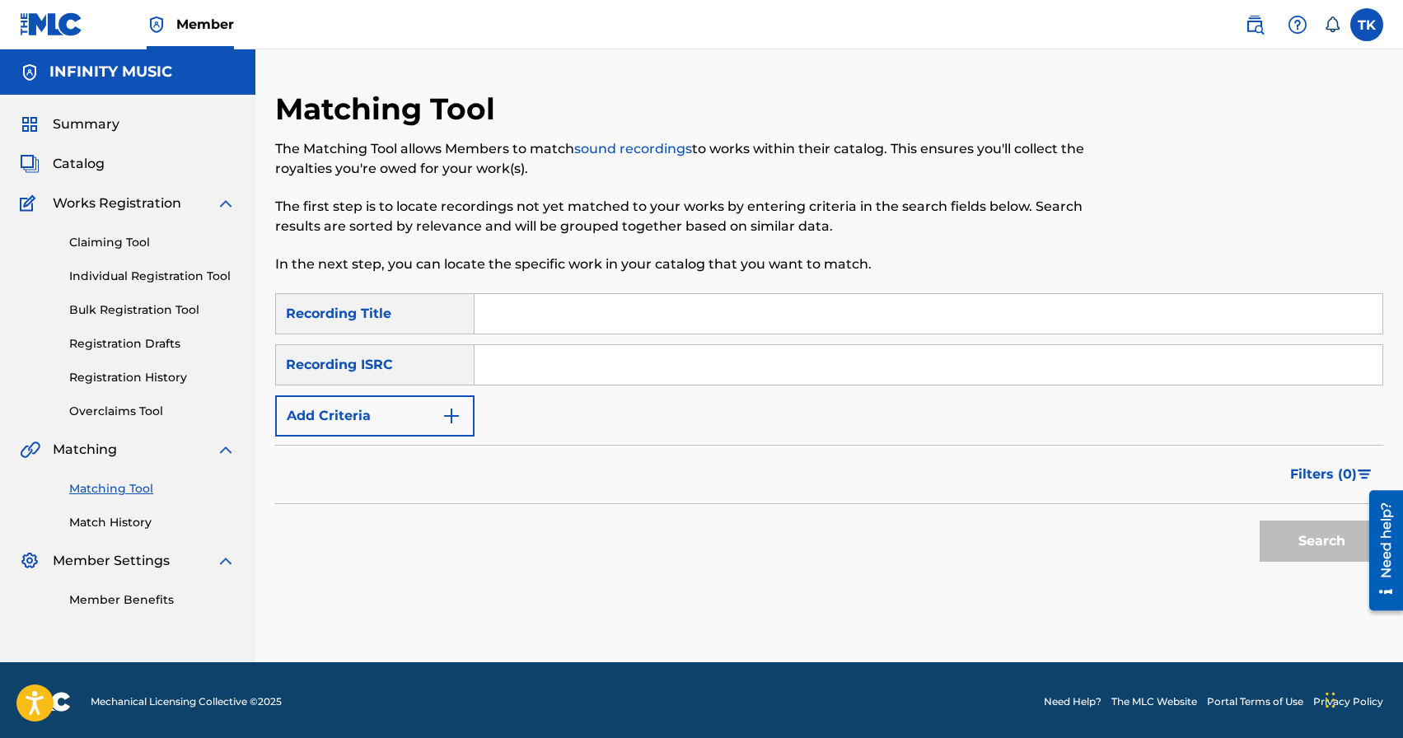
click at [597, 312] on input "Search Form" at bounding box center [929, 314] width 908 height 40
type input "без потерь"
click at [429, 423] on button "Add Criteria" at bounding box center [374, 415] width 199 height 41
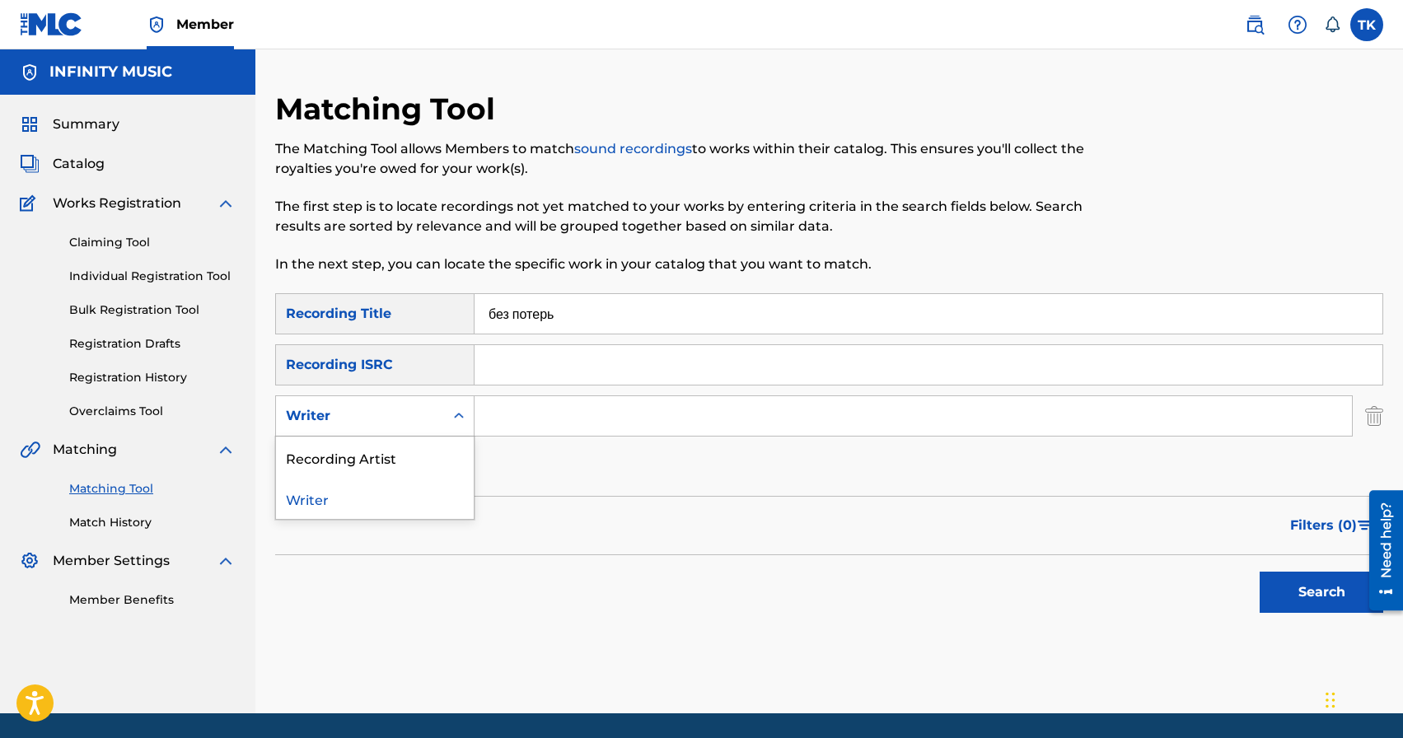
click at [429, 423] on div "Writer" at bounding box center [360, 416] width 148 height 20
click at [428, 450] on div "Recording Artist" at bounding box center [375, 457] width 198 height 41
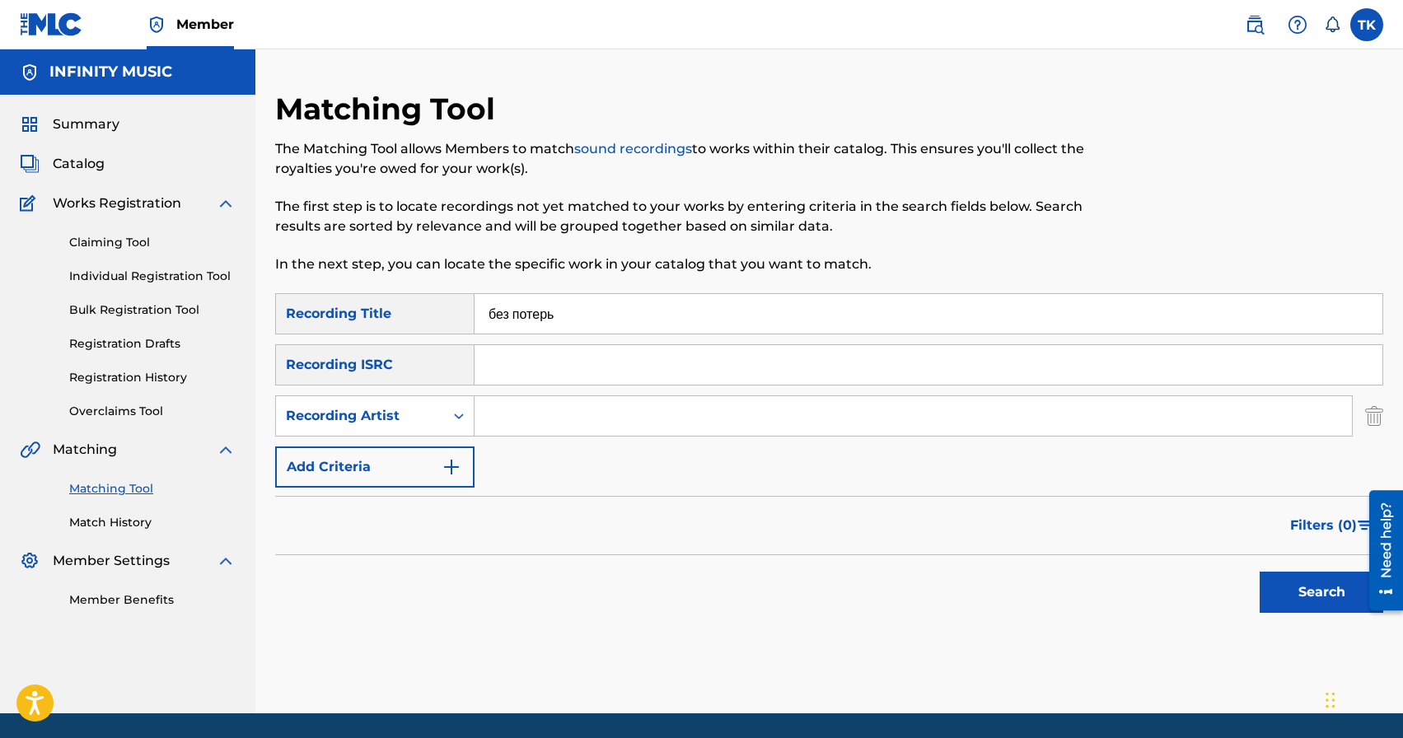
click at [529, 431] on input "Search Form" at bounding box center [913, 416] width 877 height 40
type input "Brand die"
click at [1269, 594] on button "Search" at bounding box center [1322, 592] width 124 height 41
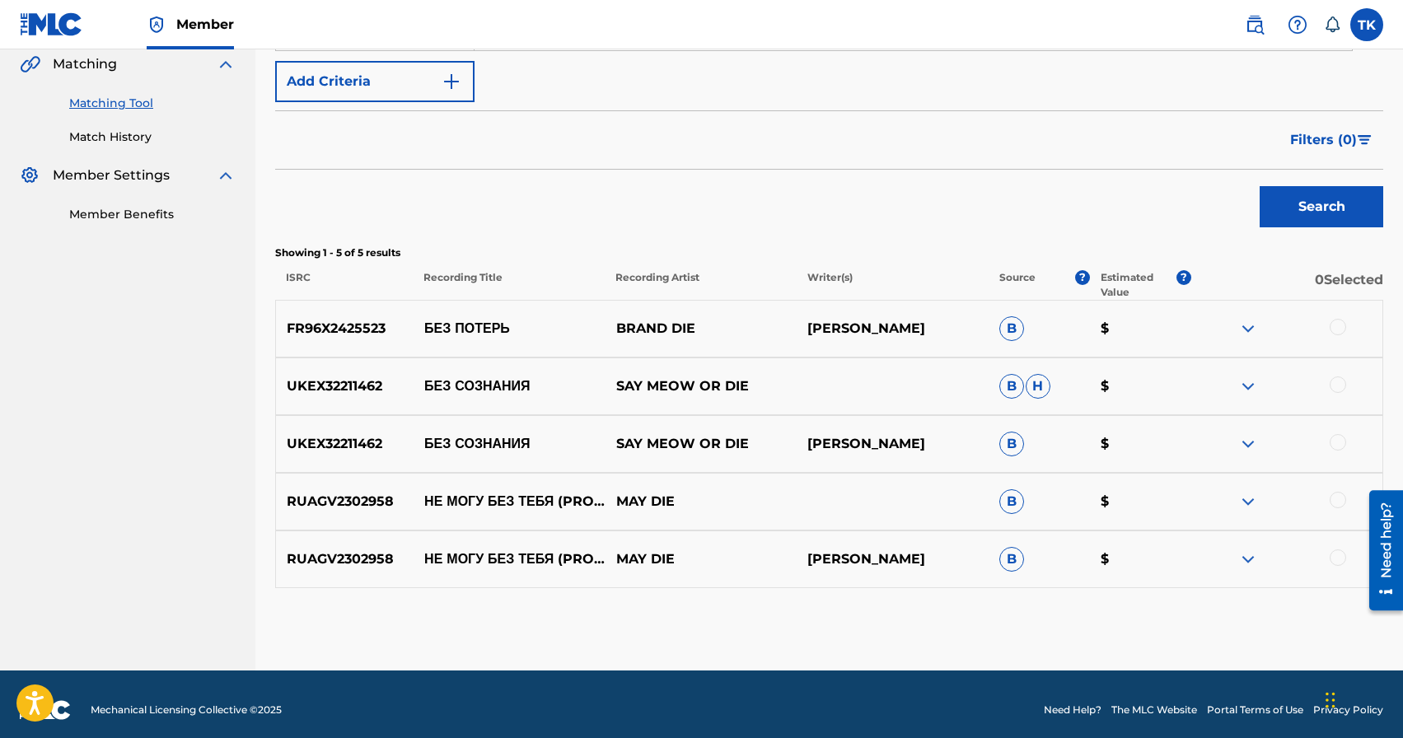
scroll to position [386, 0]
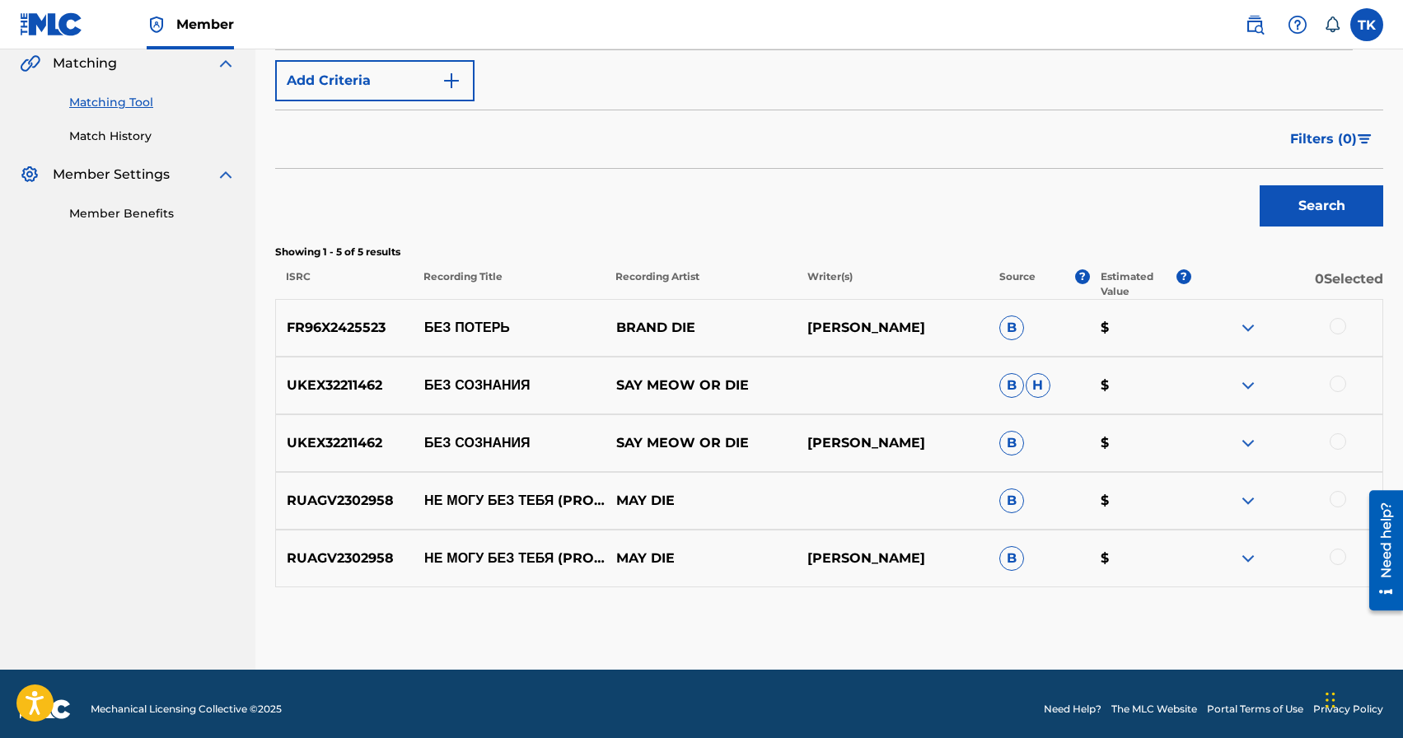
click at [1339, 323] on div at bounding box center [1338, 326] width 16 height 16
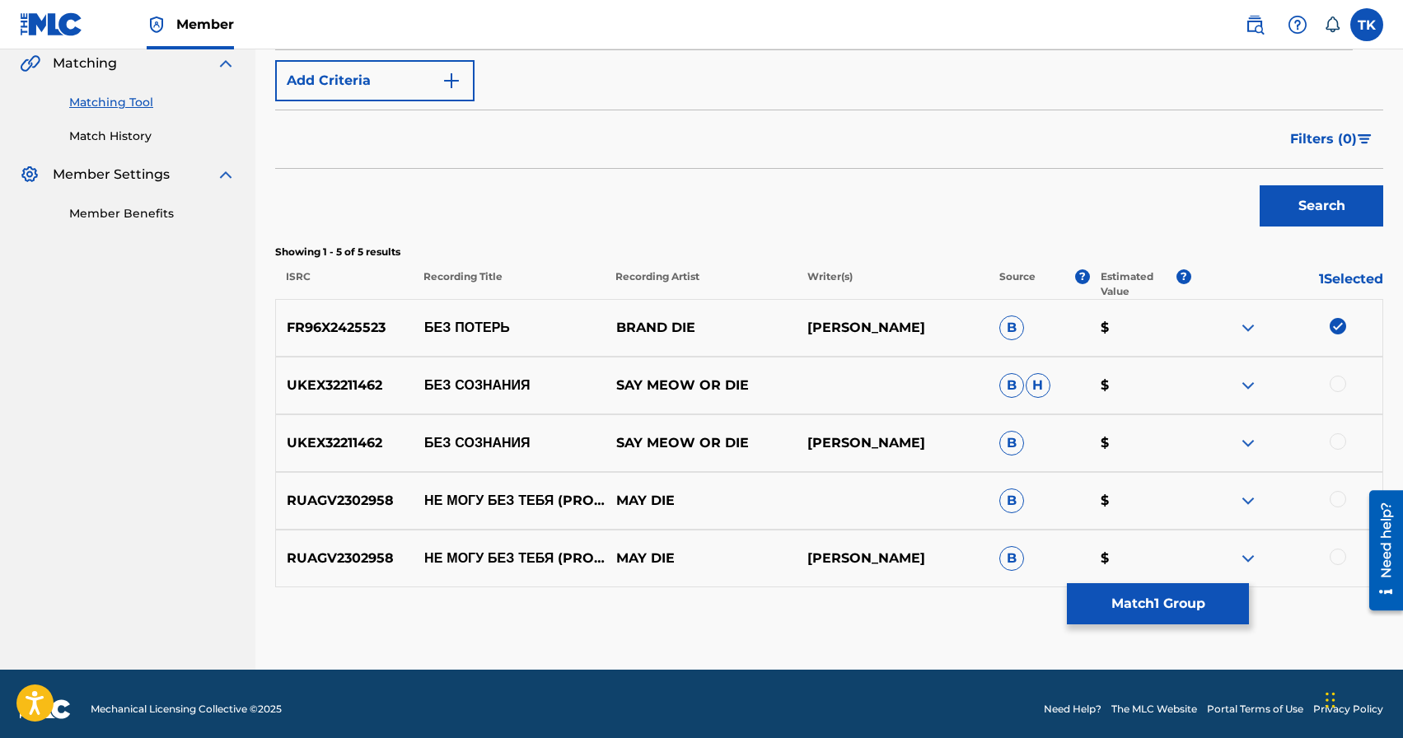
click at [1182, 607] on button "Match 1 Group" at bounding box center [1158, 603] width 182 height 41
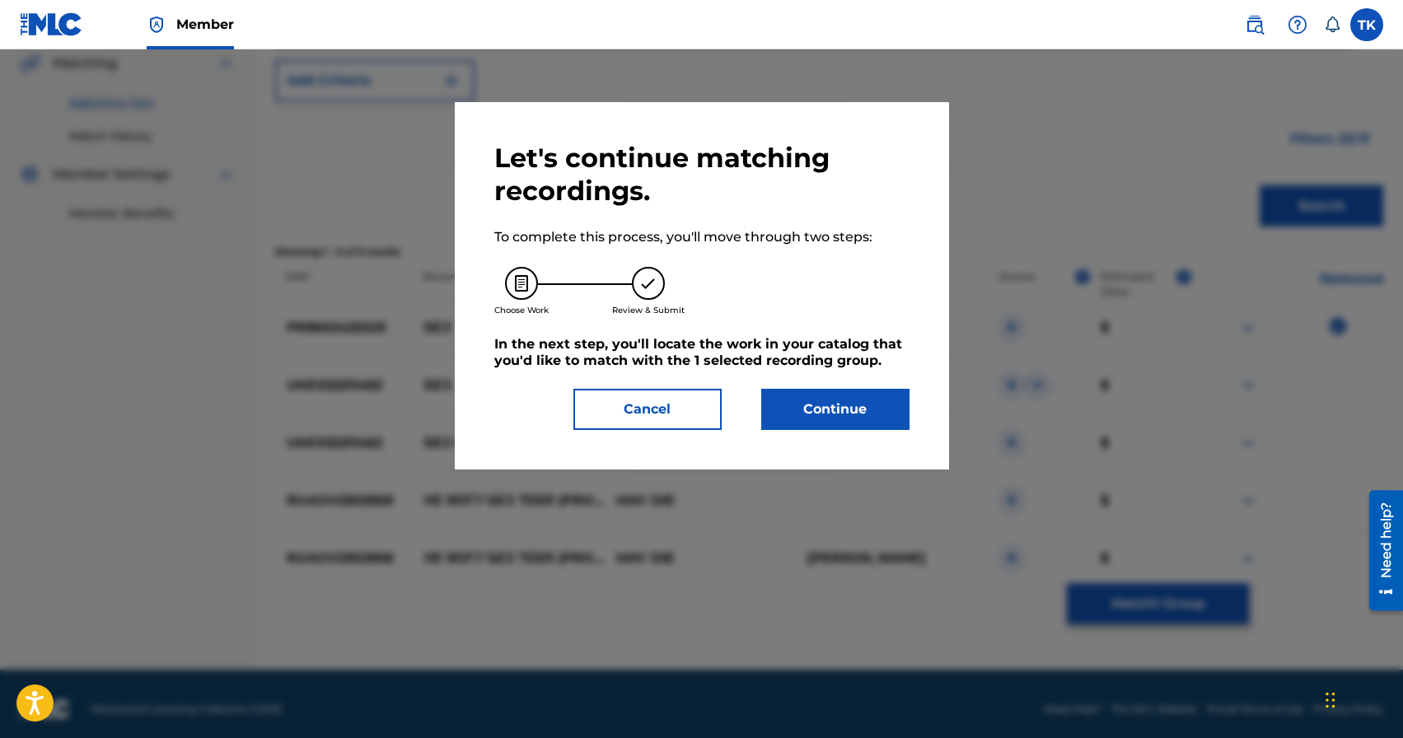
click at [864, 409] on button "Continue" at bounding box center [835, 409] width 148 height 41
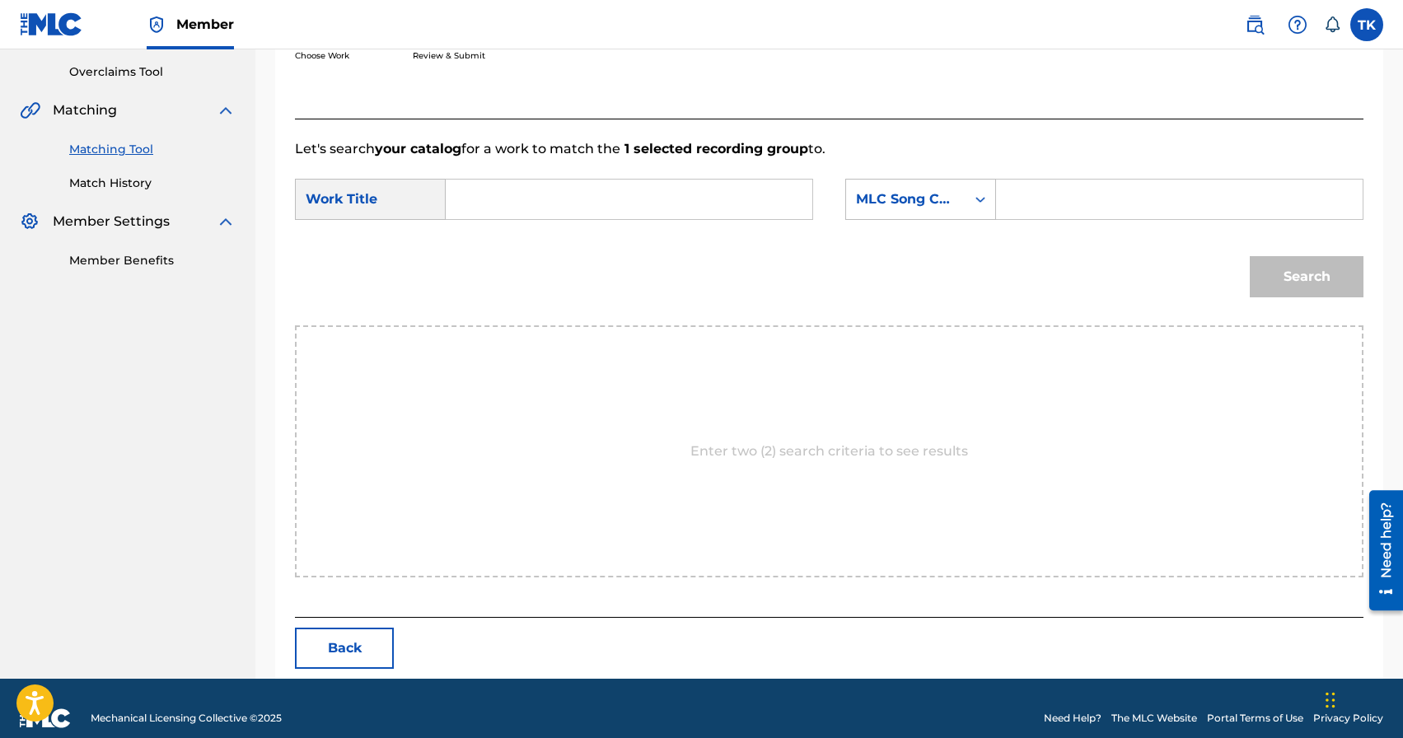
scroll to position [359, 0]
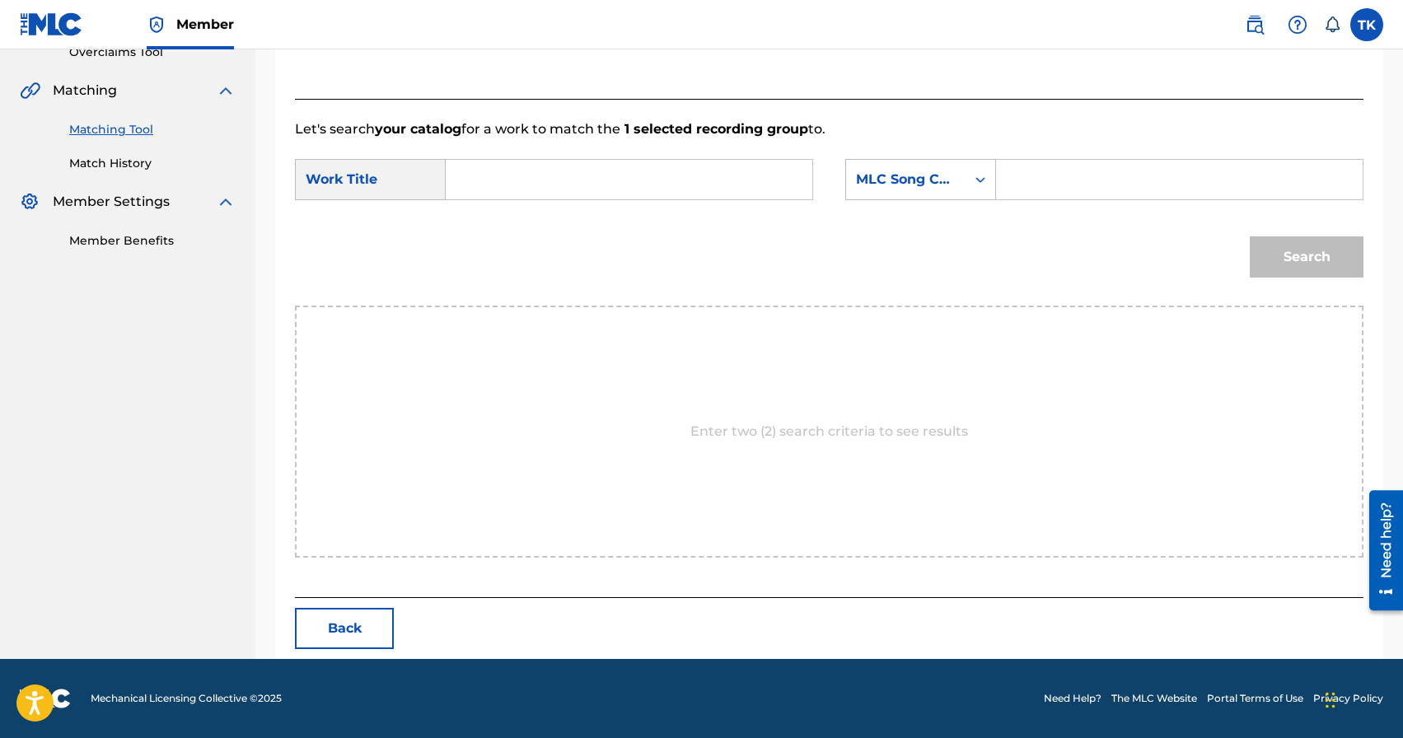
click at [677, 180] on input "Search Form" at bounding box center [629, 180] width 339 height 40
type input "без потерь"
click at [507, 220] on div "без потерь" at bounding box center [505, 226] width 91 height 49
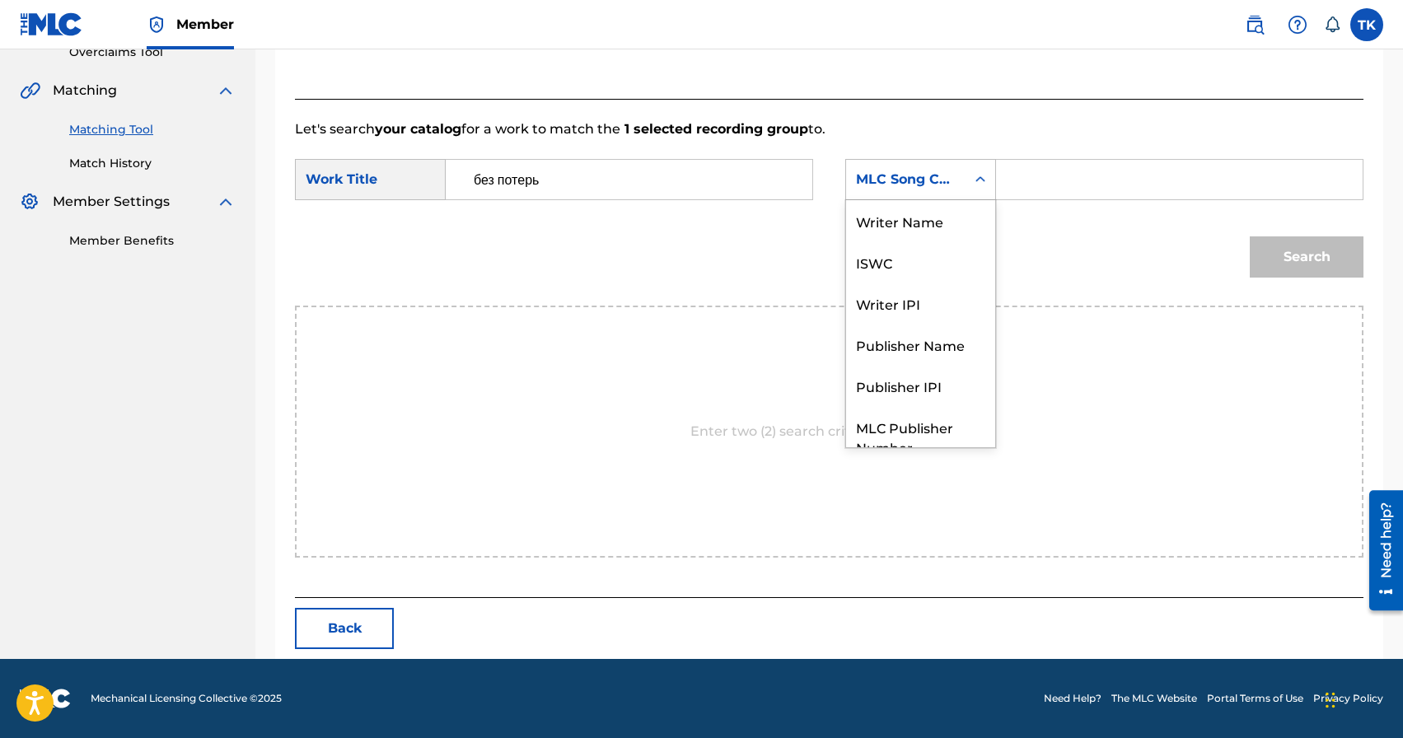
click at [943, 198] on div "MLC Song Code" at bounding box center [920, 179] width 151 height 41
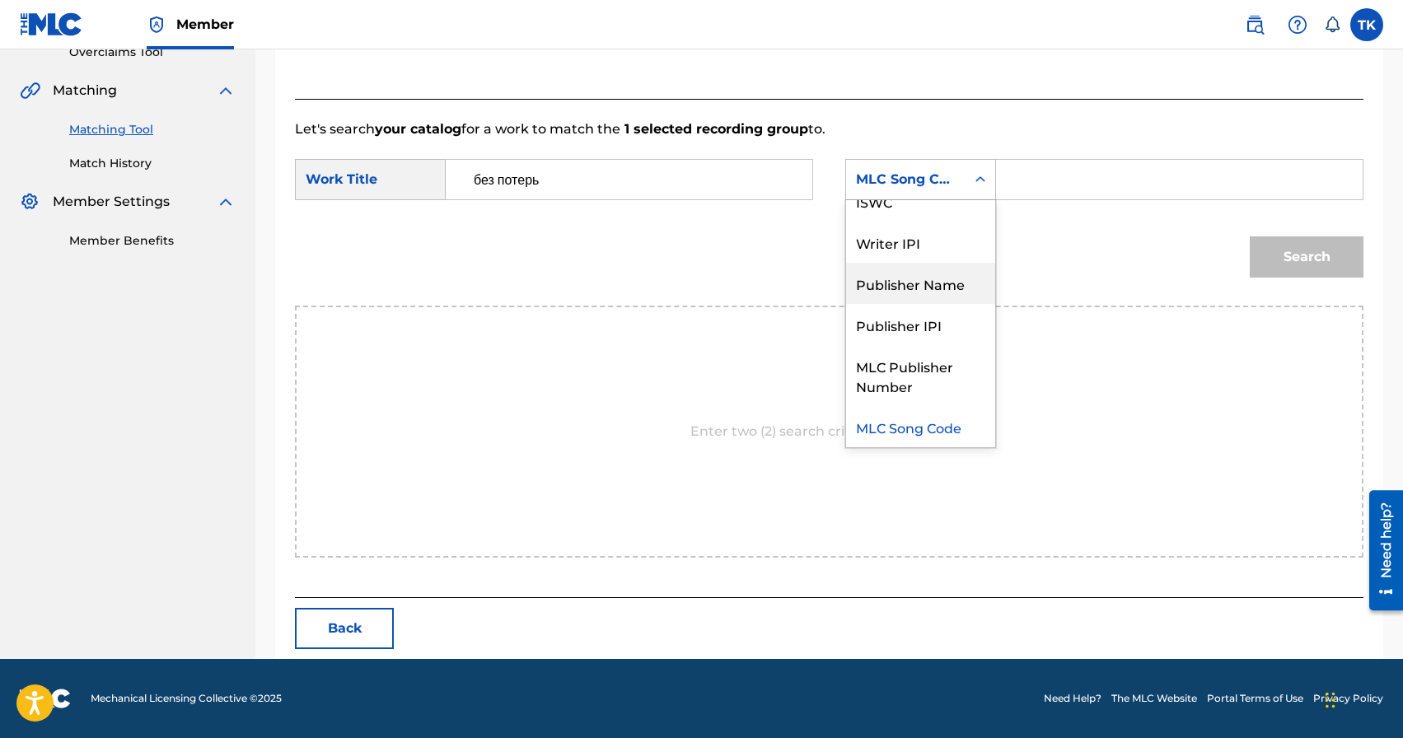
click at [942, 293] on div "Publisher Name" at bounding box center [920, 283] width 149 height 41
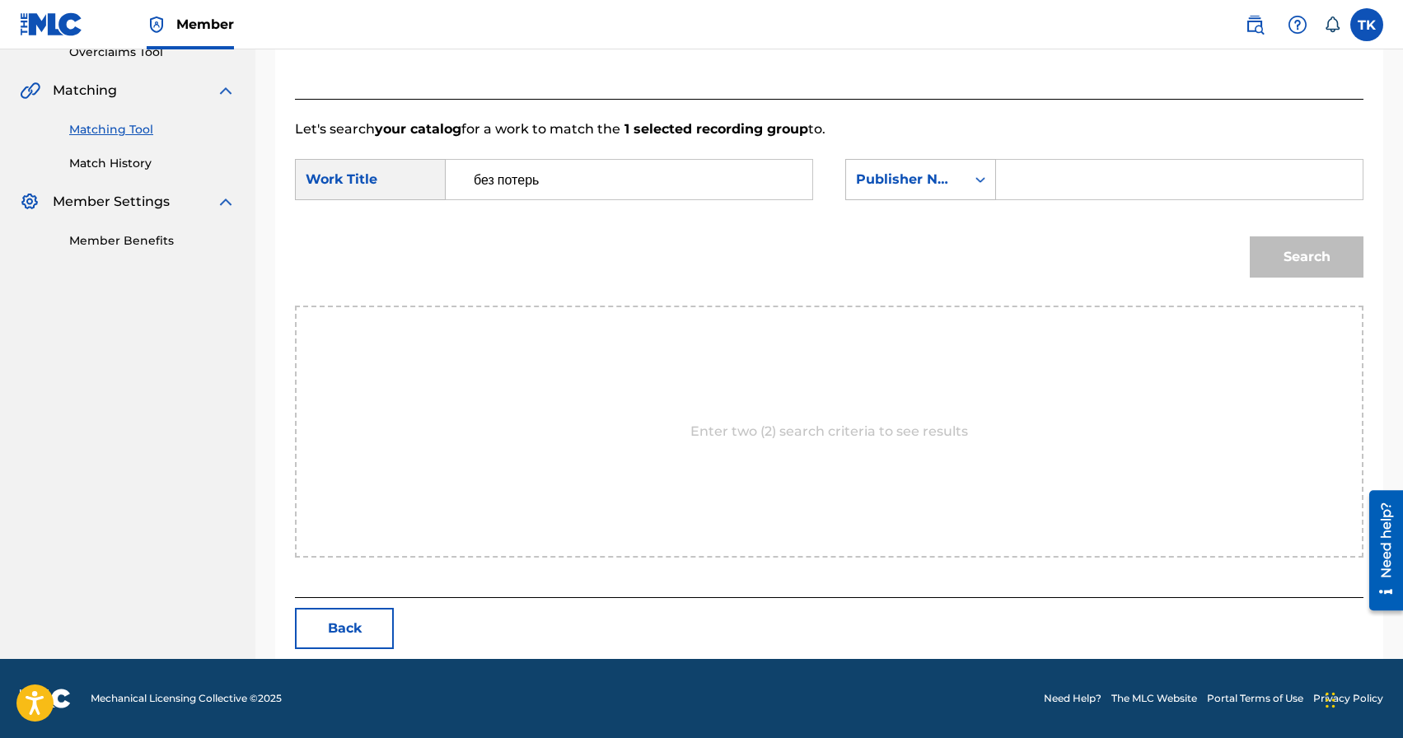
click at [1041, 189] on input "Search Form" at bounding box center [1179, 180] width 339 height 40
type input "INFINITY MUSIC"
click at [1250, 250] on button "Search" at bounding box center [1307, 256] width 114 height 41
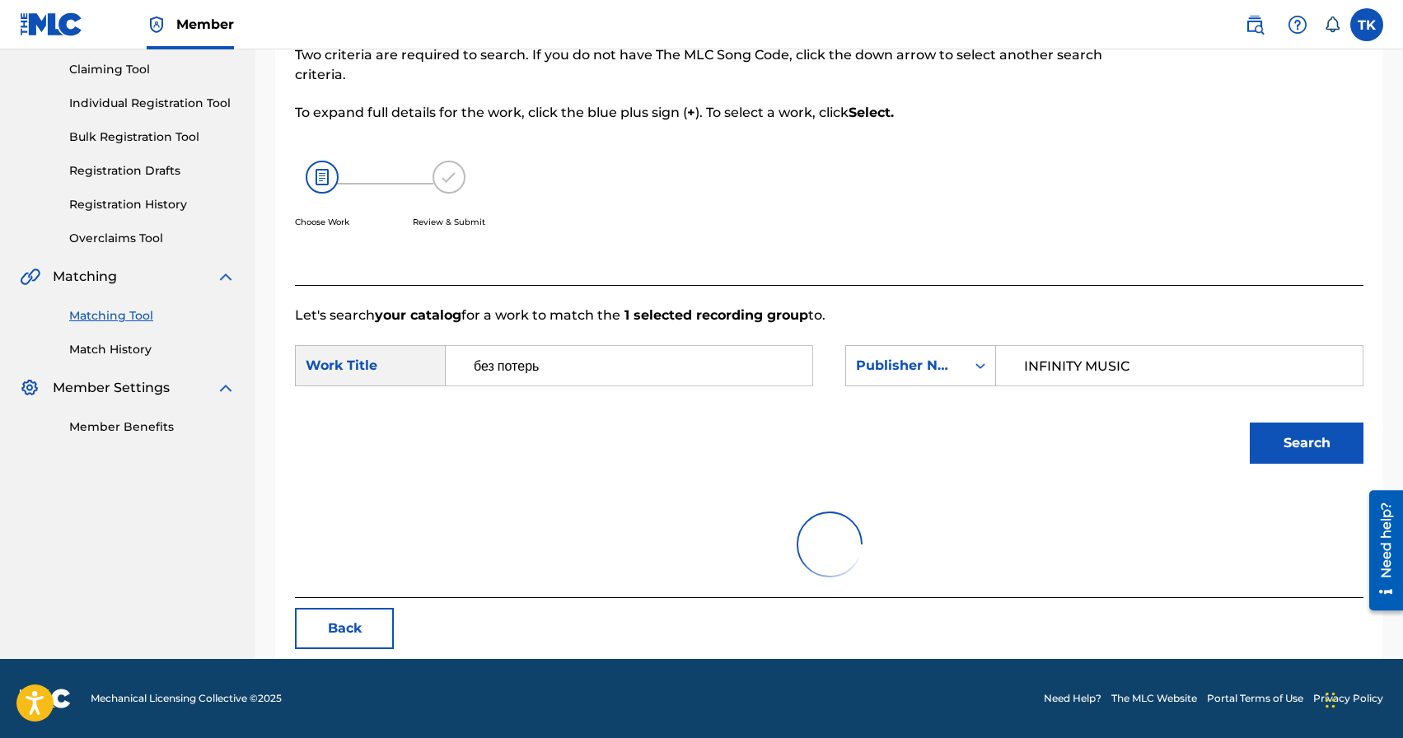
scroll to position [359, 0]
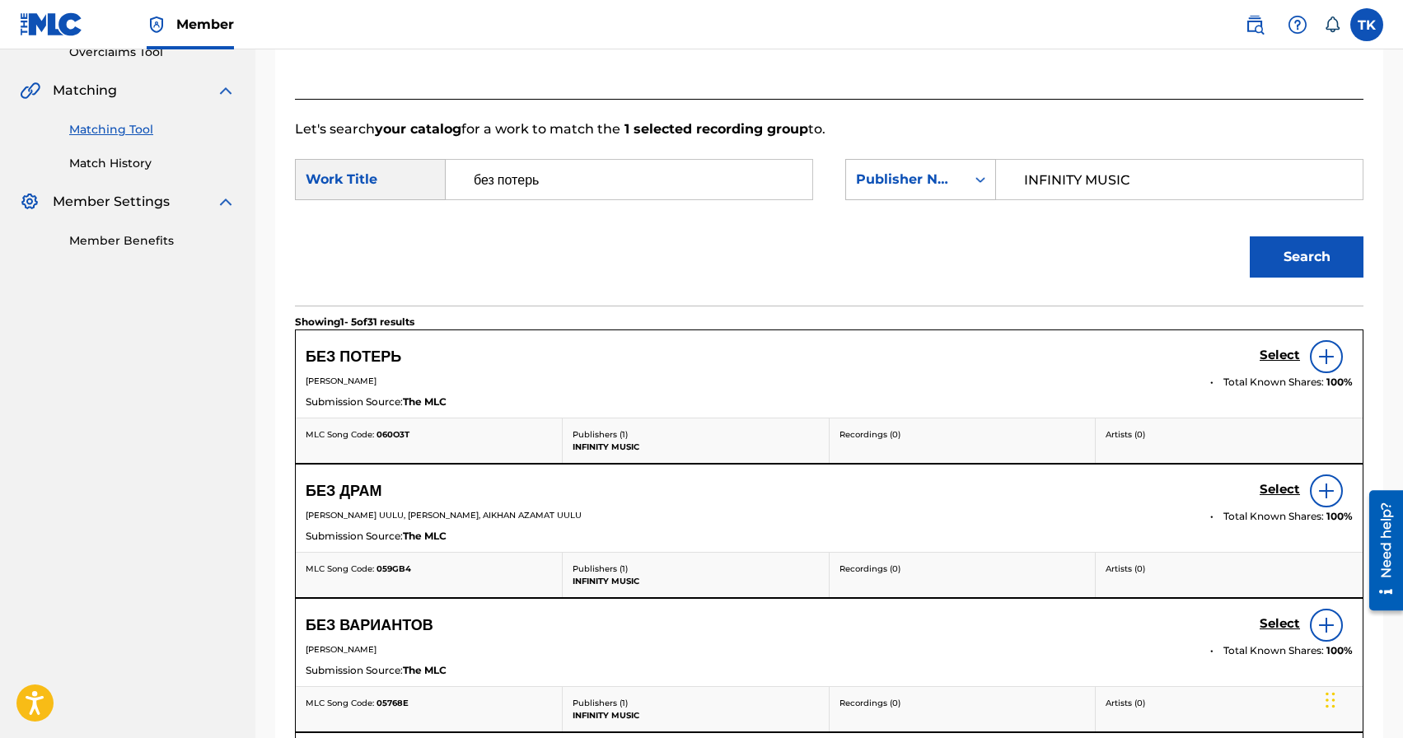
click at [1280, 359] on h5 "Select" at bounding box center [1280, 356] width 40 height 16
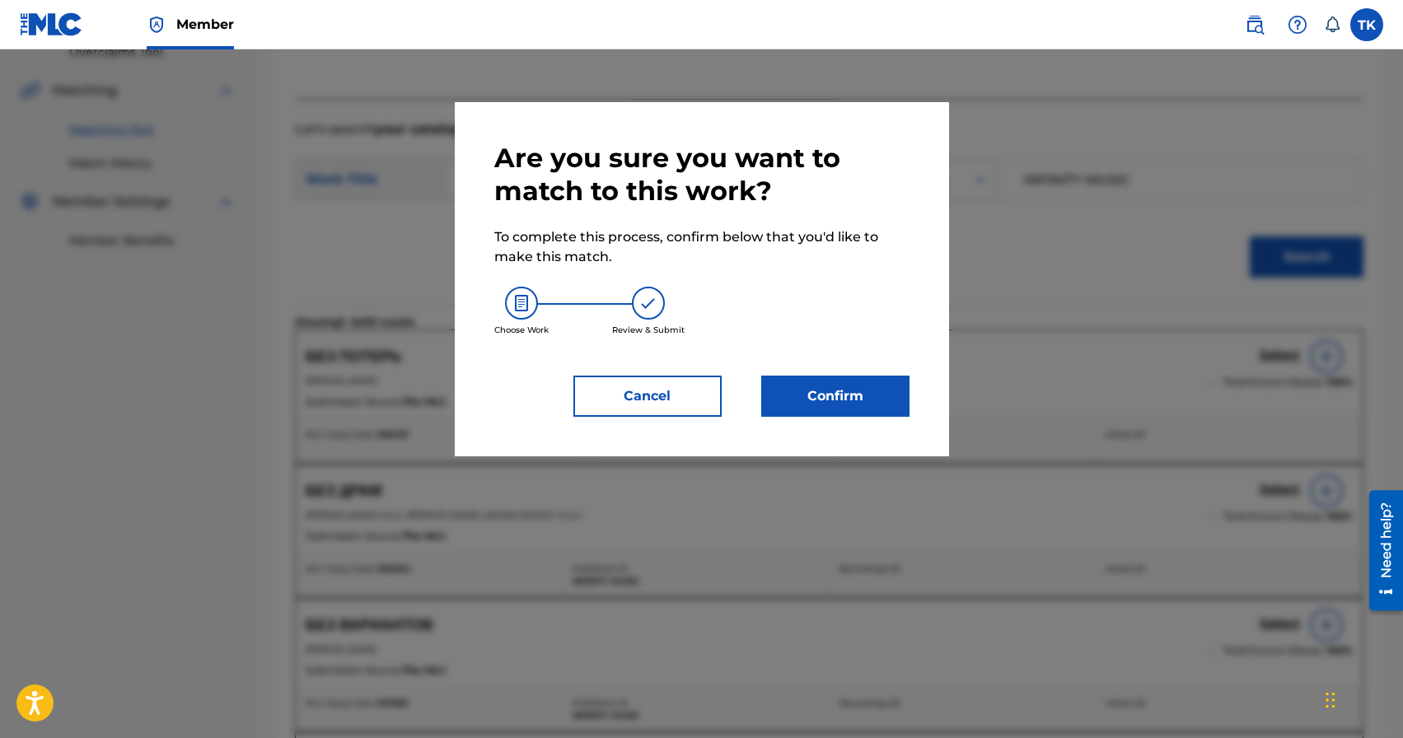
click at [901, 395] on button "Confirm" at bounding box center [835, 396] width 148 height 41
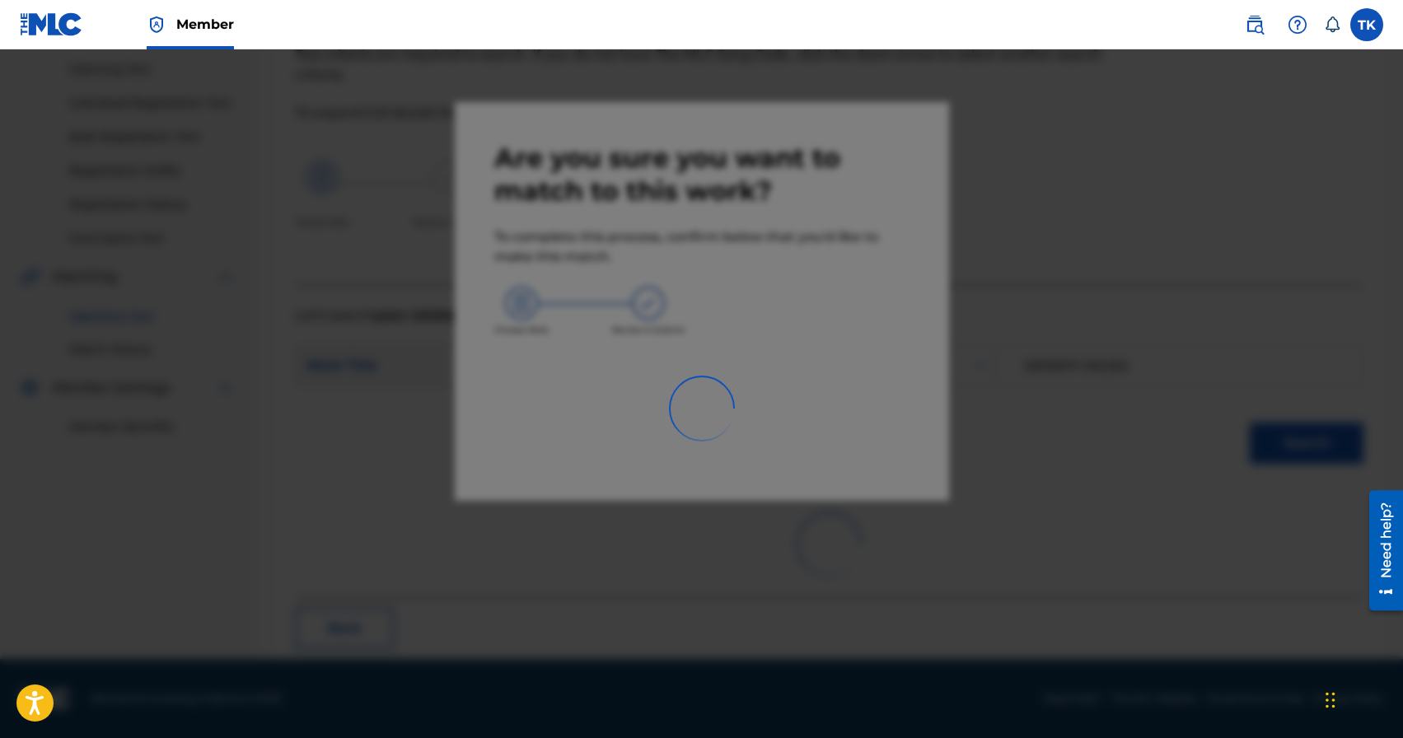
scroll to position [49, 0]
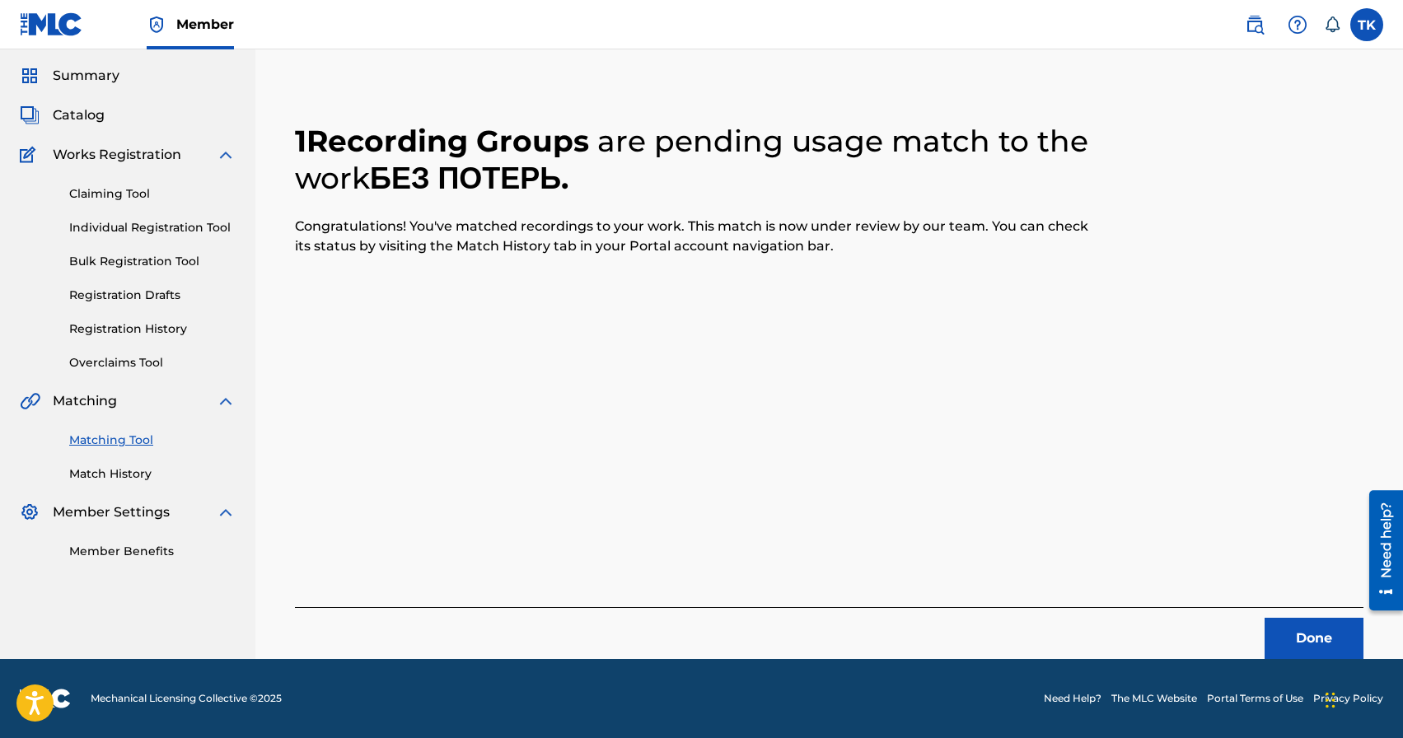
click at [1294, 641] on button "Done" at bounding box center [1314, 638] width 99 height 41
